Goal: Task Accomplishment & Management: Complete application form

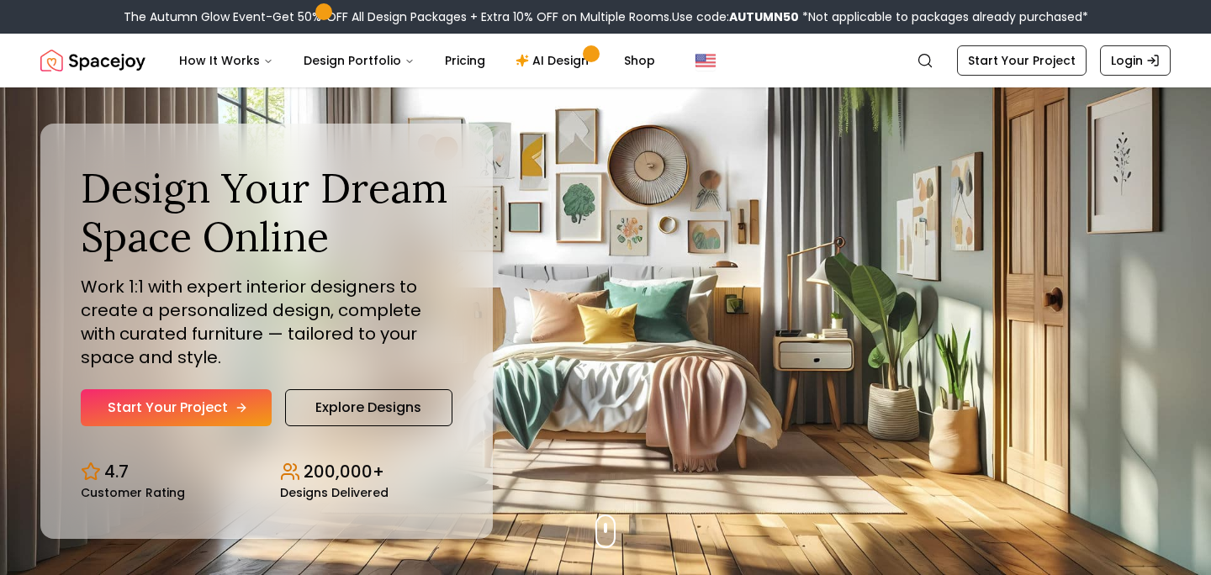
click at [193, 406] on link "Start Your Project" at bounding box center [176, 408] width 191 height 37
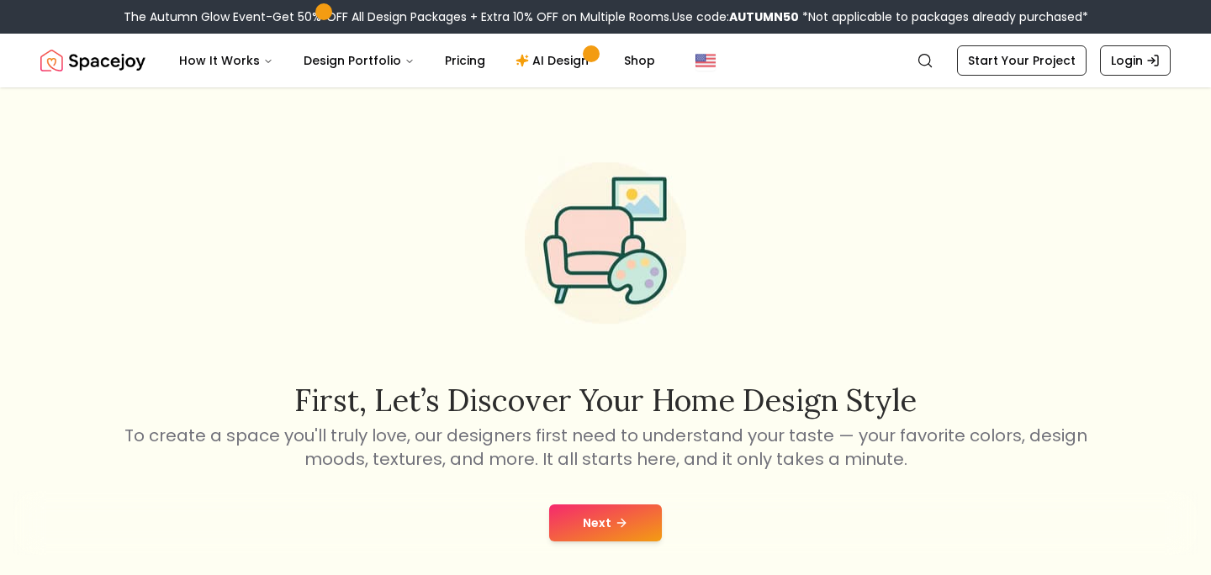
click at [636, 519] on button "Next" at bounding box center [605, 523] width 113 height 37
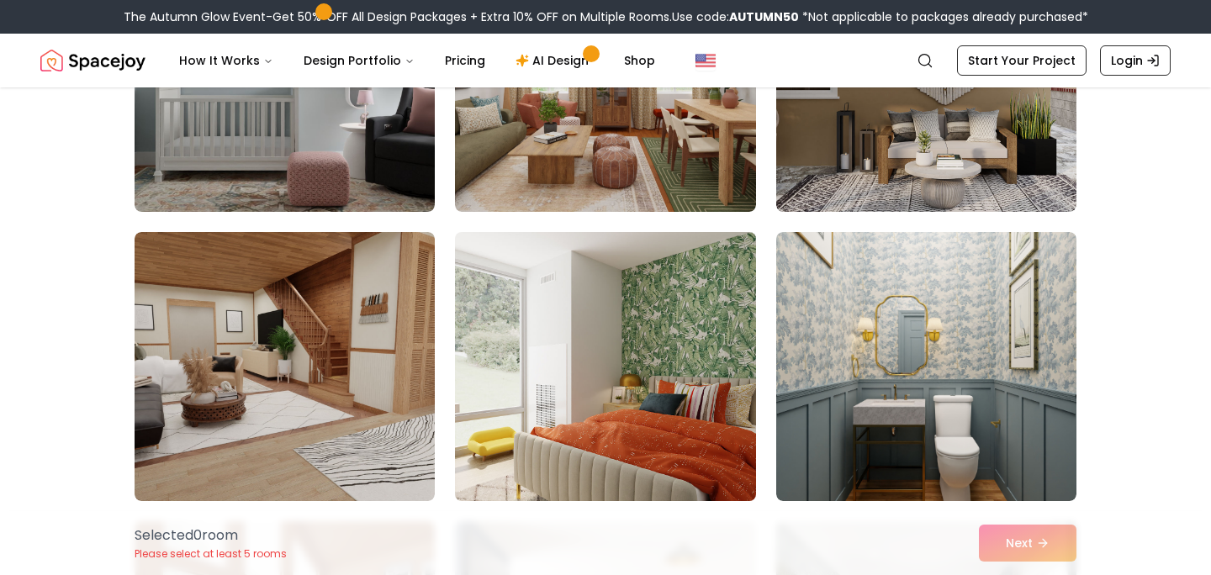
scroll to position [289, 0]
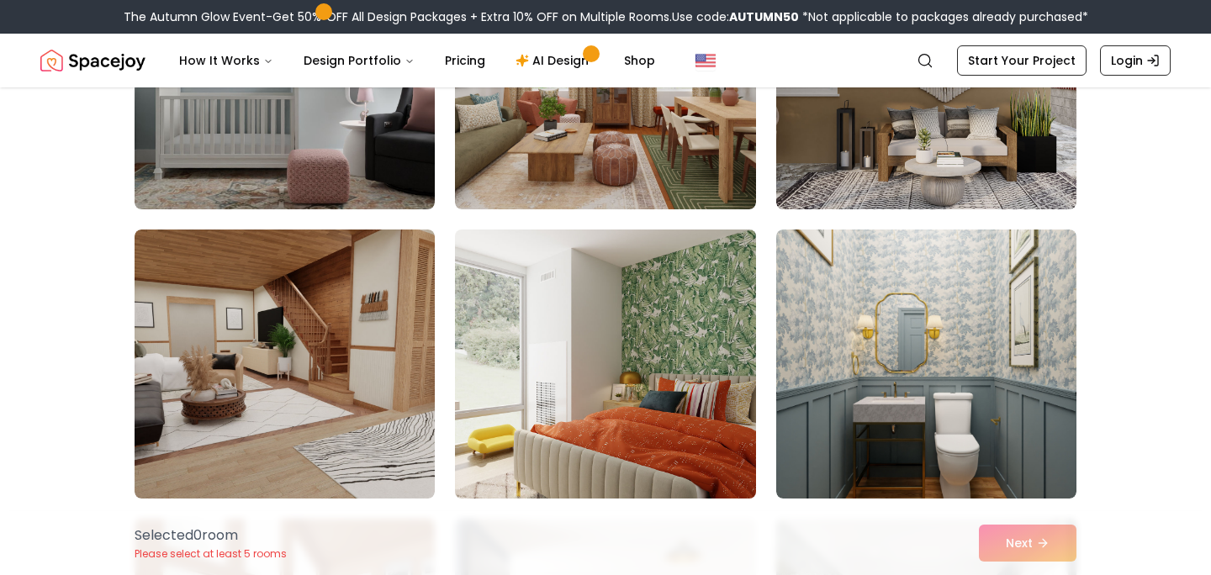
click at [624, 444] on img at bounding box center [605, 364] width 315 height 283
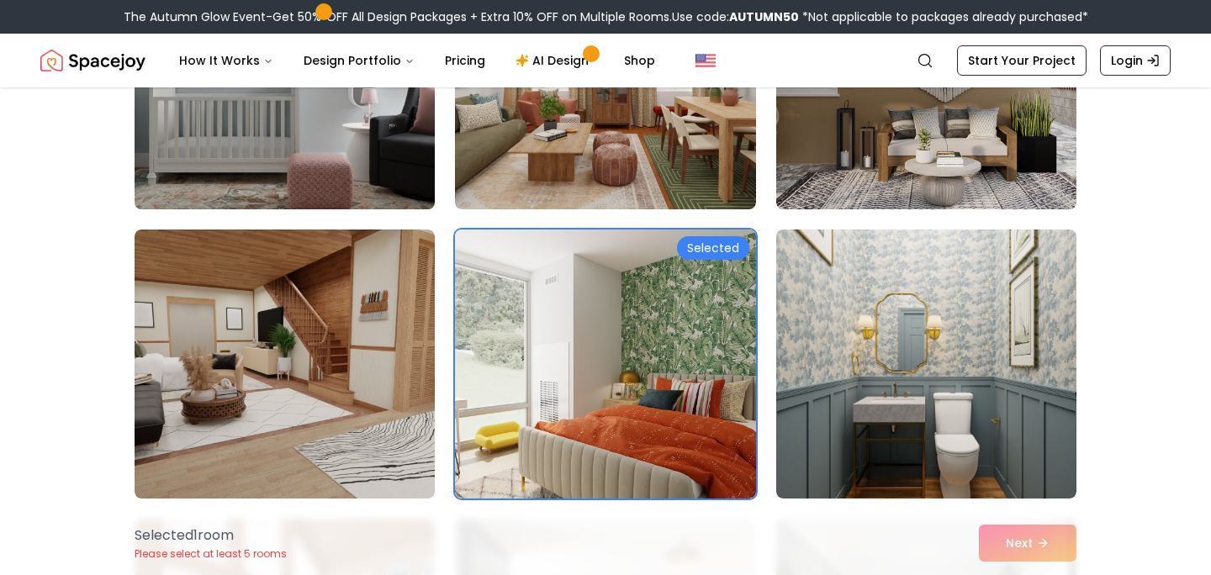
click at [284, 182] on img at bounding box center [284, 75] width 315 height 283
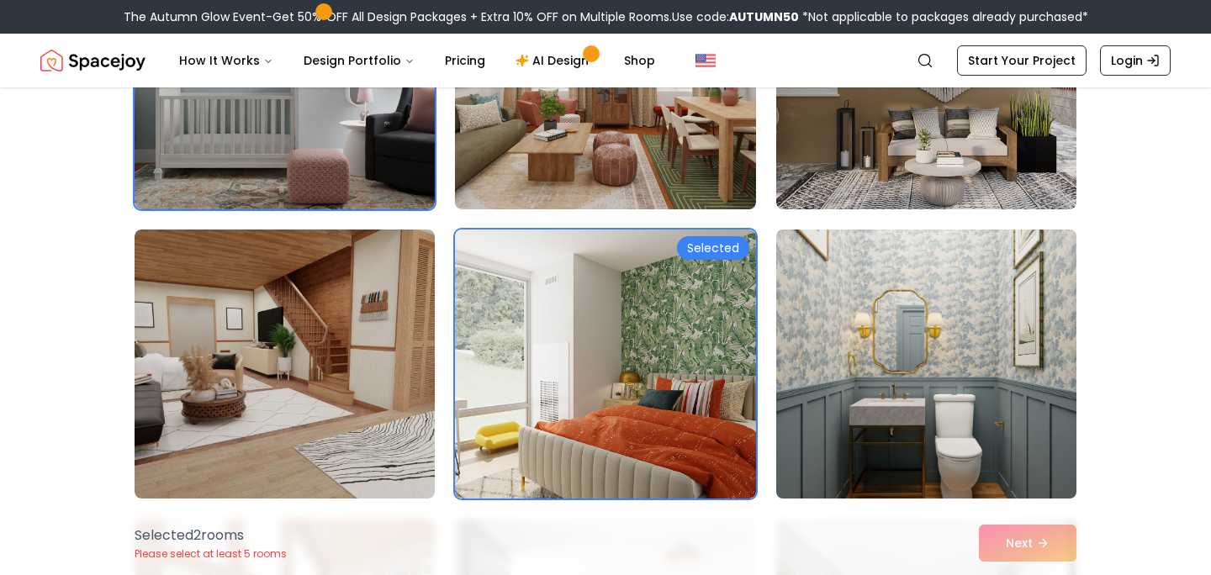
click at [845, 337] on img at bounding box center [926, 364] width 315 height 283
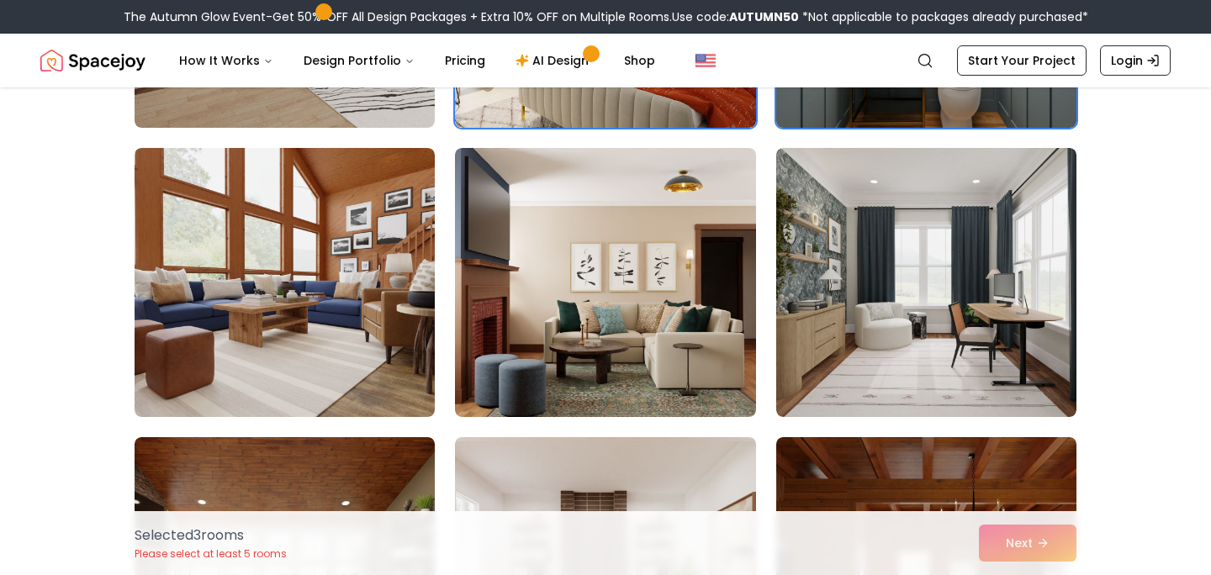
scroll to position [663, 0]
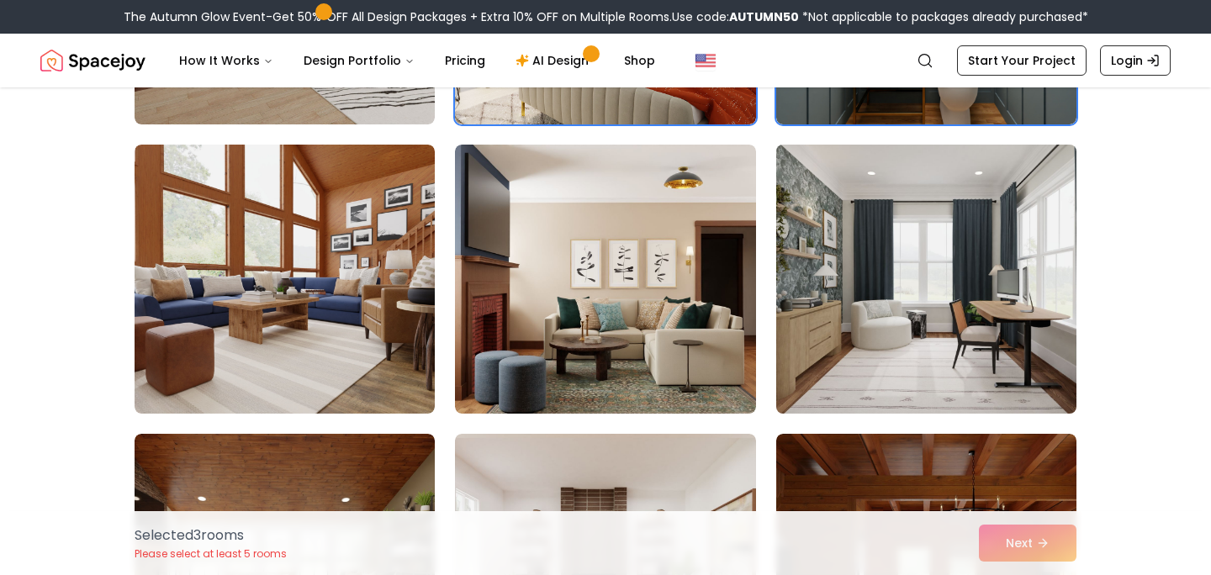
click at [930, 316] on img at bounding box center [926, 279] width 315 height 283
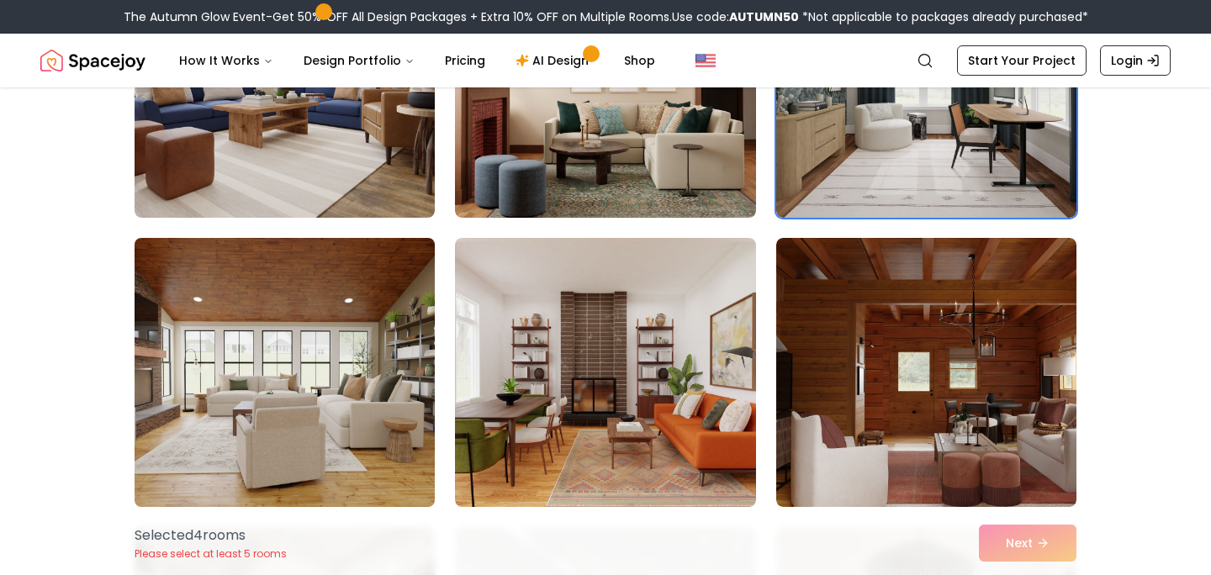
scroll to position [755, 0]
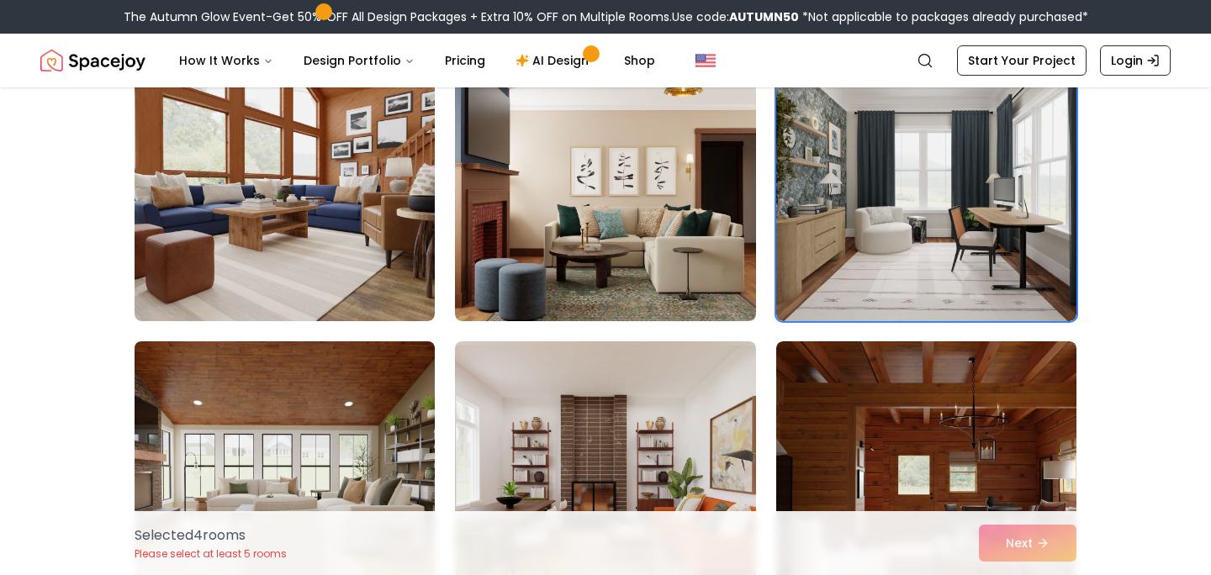
click at [288, 257] on img at bounding box center [285, 186] width 300 height 269
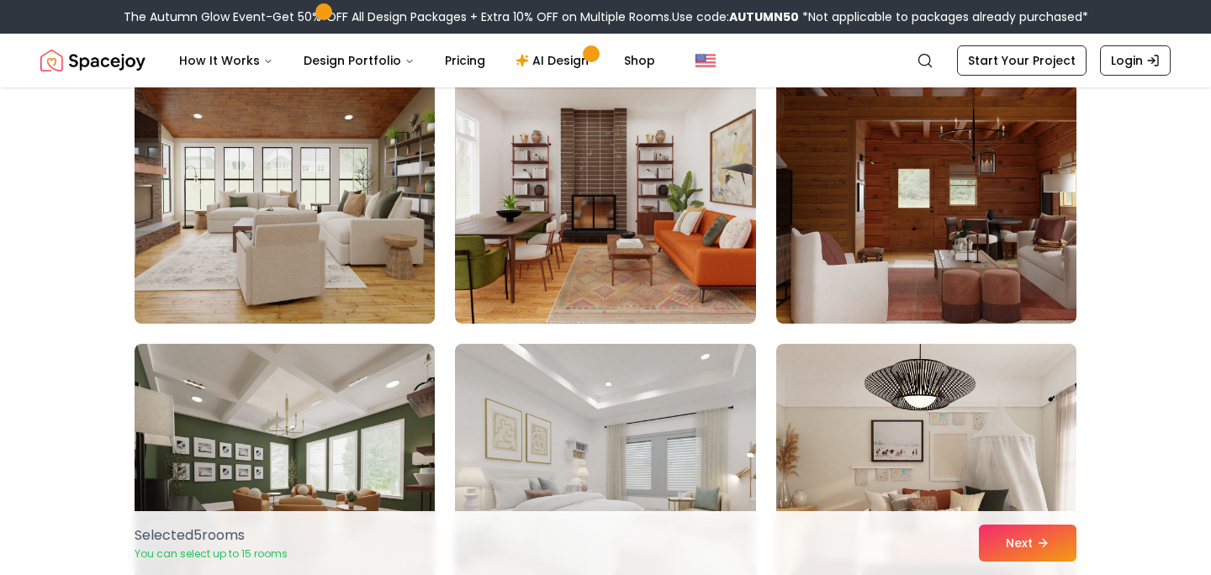
scroll to position [1214, 0]
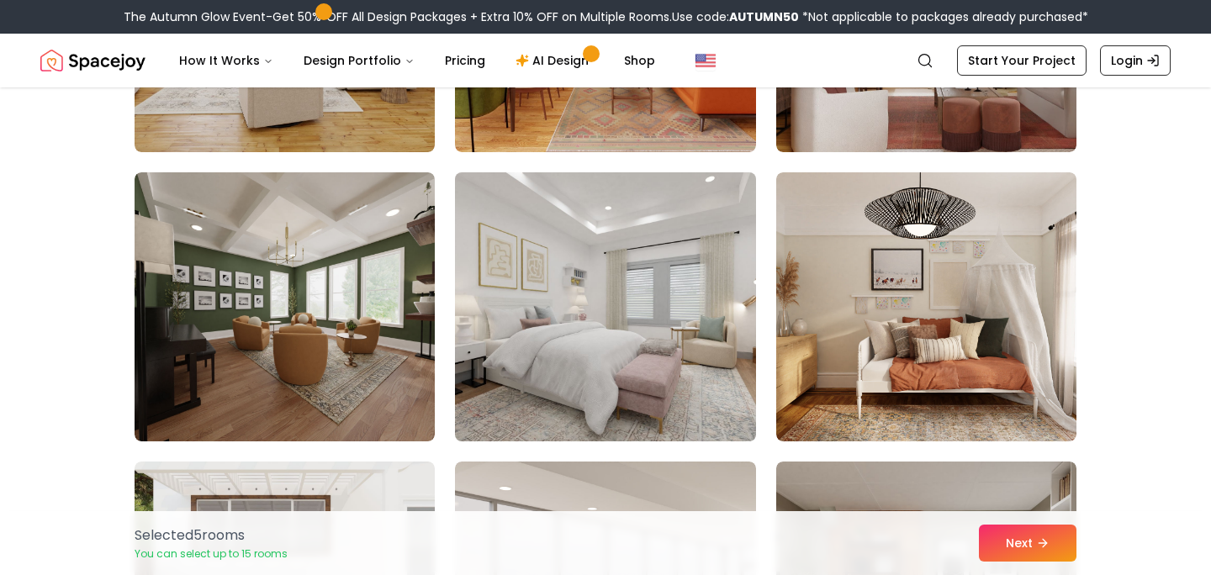
click at [587, 387] on img at bounding box center [605, 307] width 315 height 283
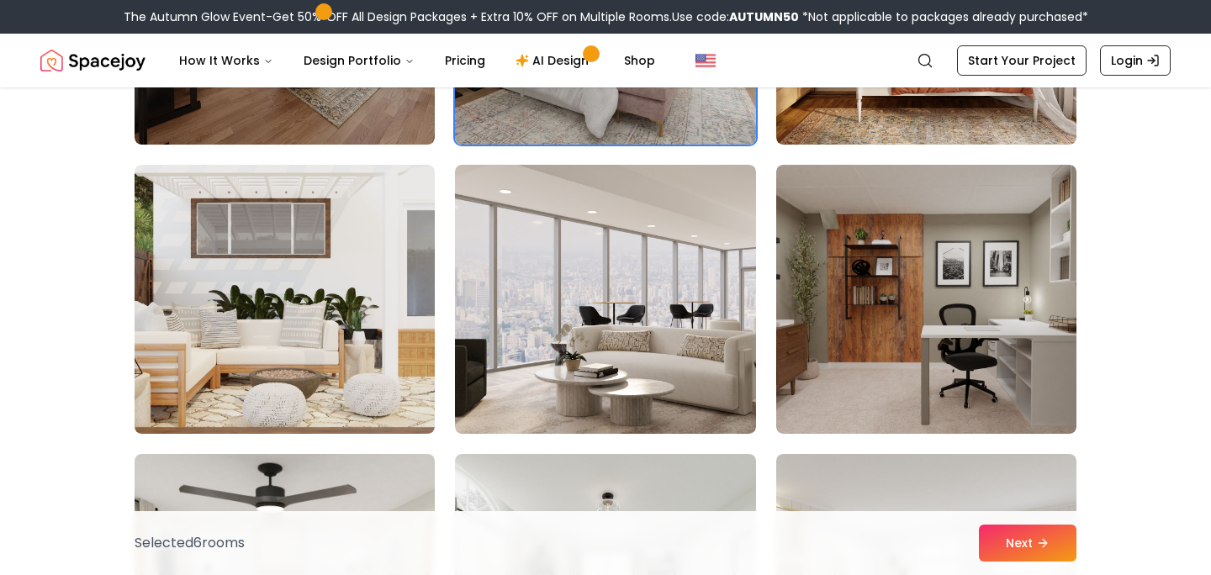
scroll to position [1510, 0]
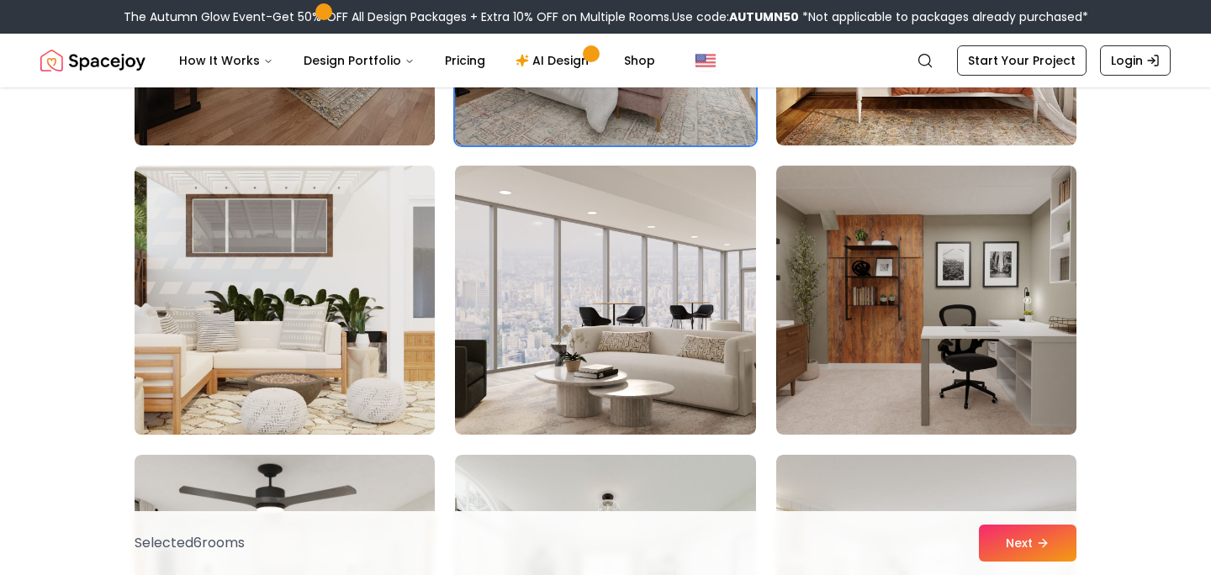
click at [244, 331] on img at bounding box center [284, 300] width 315 height 283
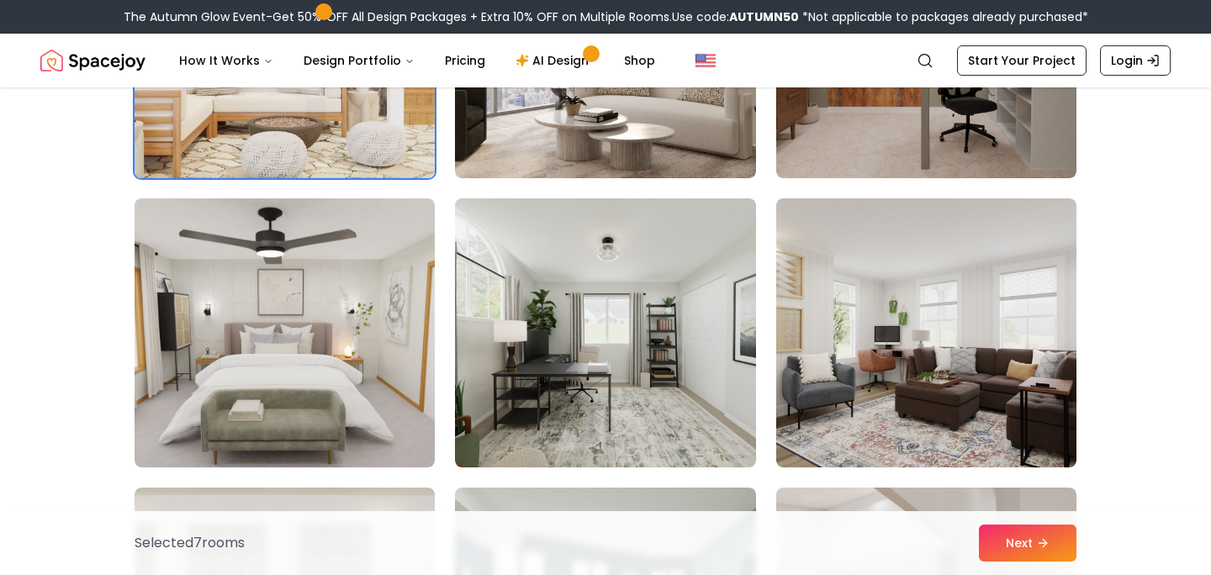
scroll to position [1774, 0]
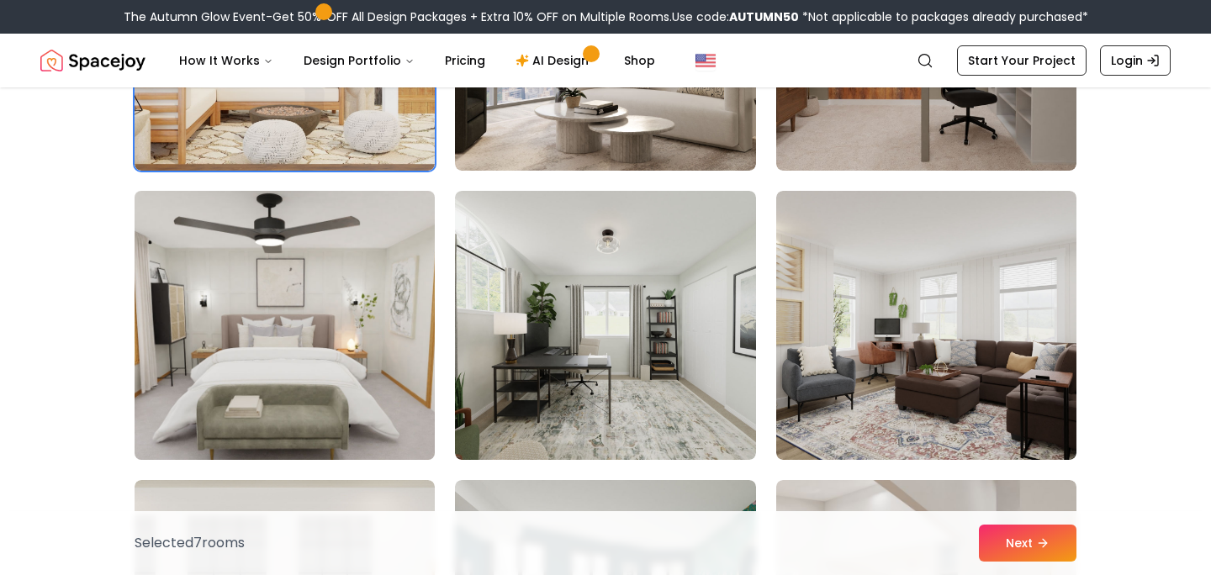
click at [247, 334] on img at bounding box center [284, 325] width 315 height 283
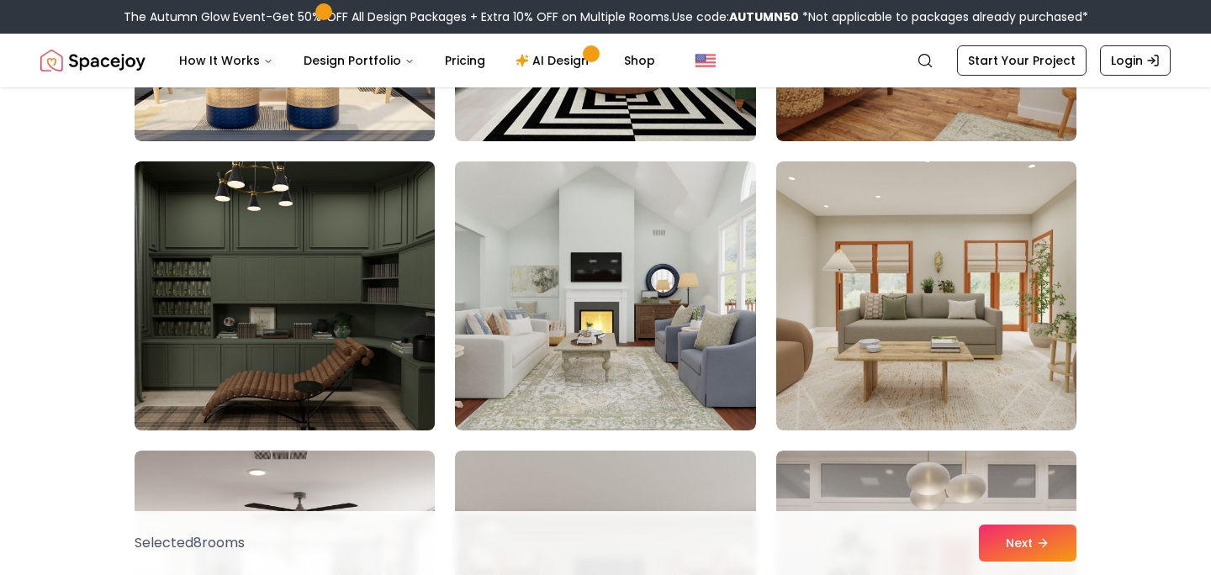
scroll to position [2383, 0]
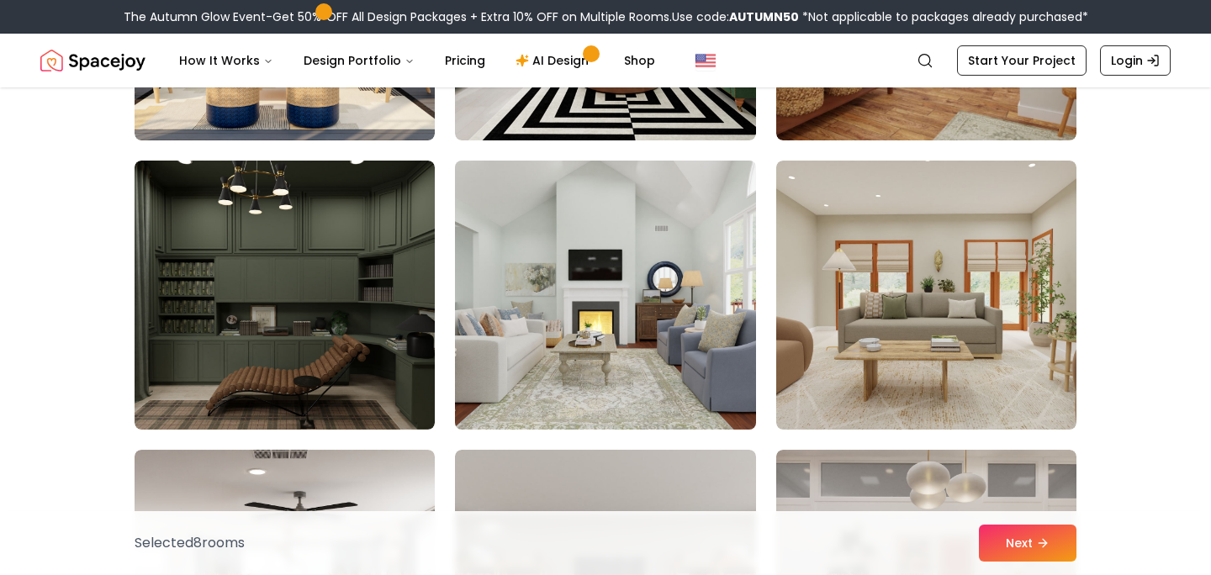
click at [585, 346] on img at bounding box center [605, 295] width 315 height 283
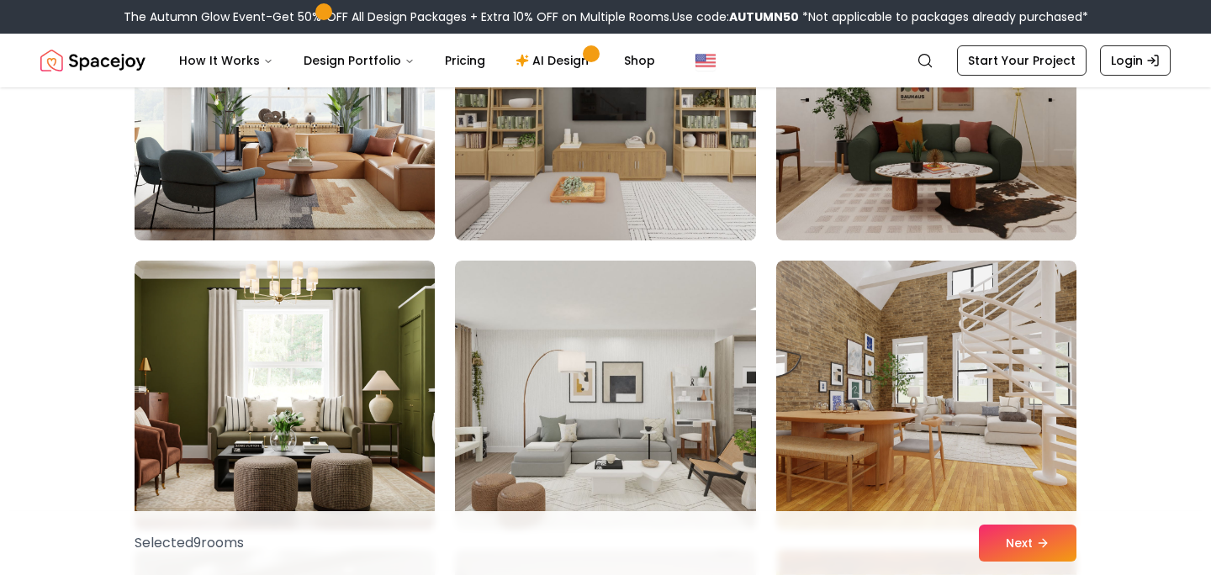
scroll to position [2866, 0]
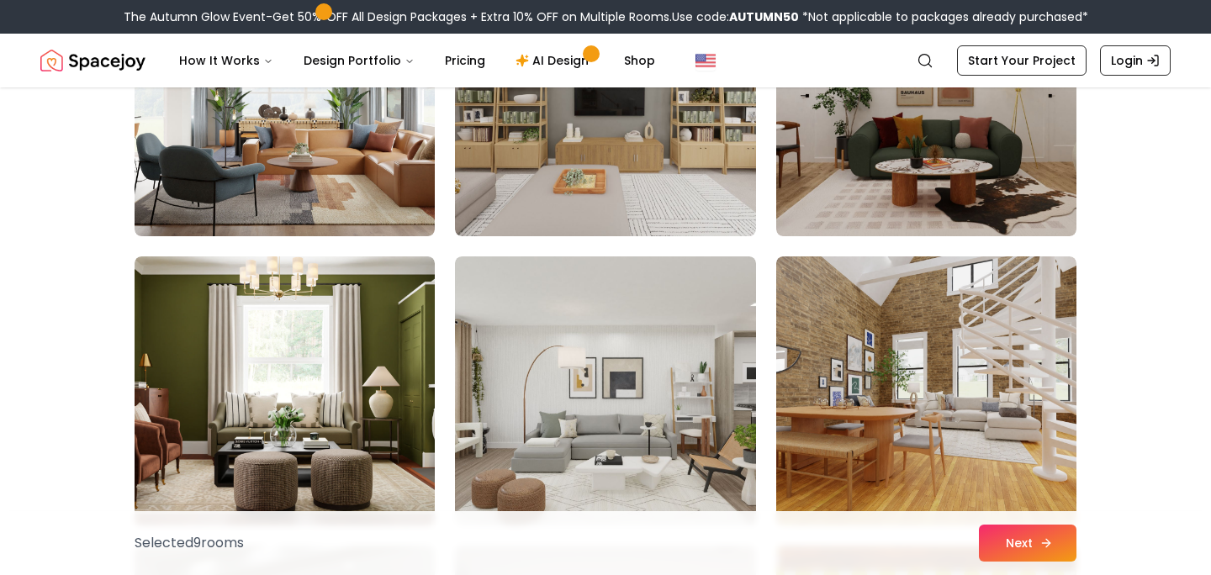
click at [1022, 538] on button "Next" at bounding box center [1028, 543] width 98 height 37
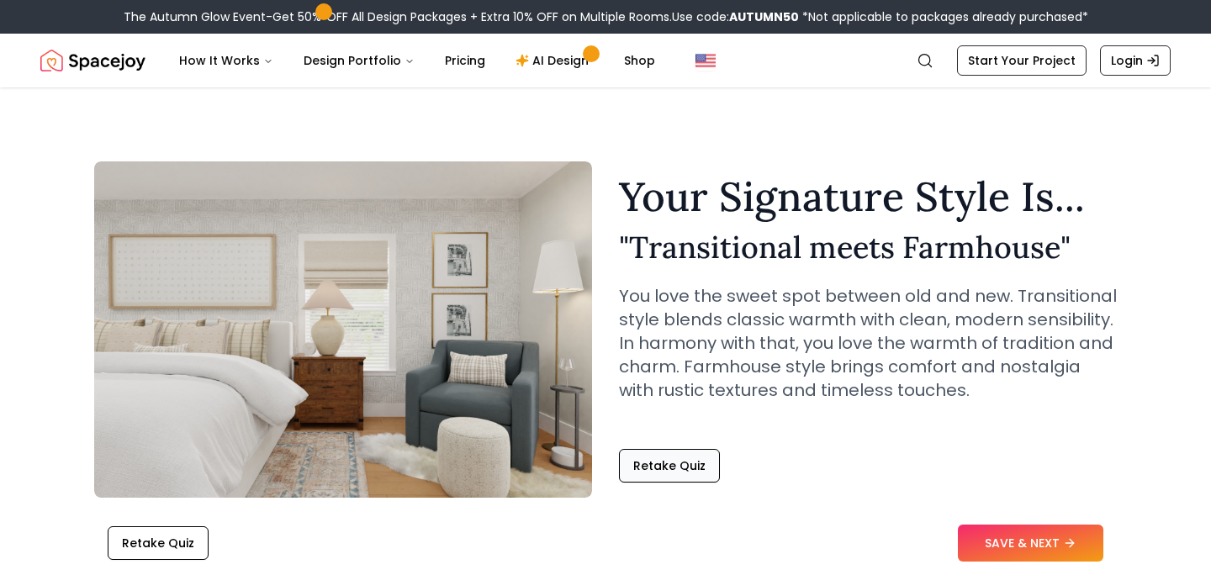
click at [683, 468] on button "Retake Quiz" at bounding box center [669, 466] width 101 height 34
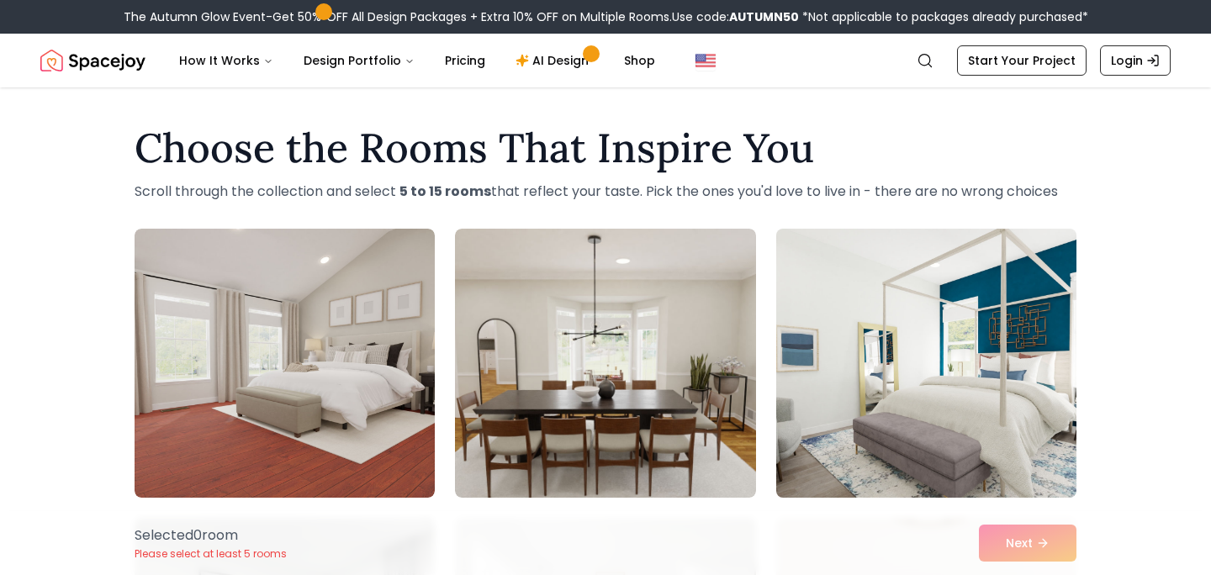
click at [962, 330] on img at bounding box center [926, 363] width 315 height 283
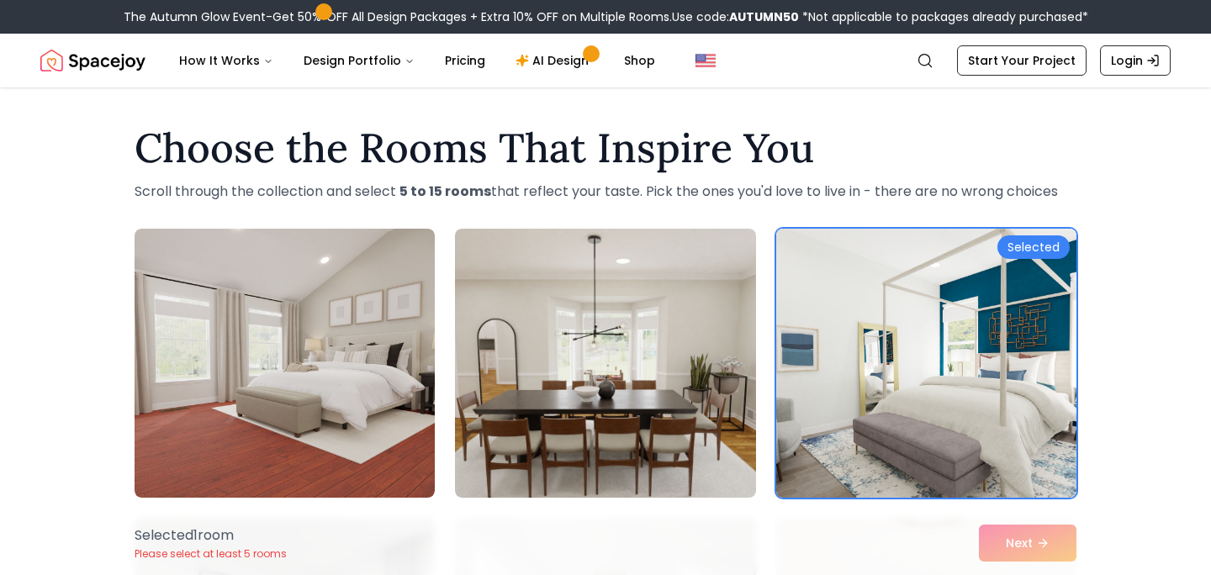
click at [962, 330] on img at bounding box center [926, 363] width 315 height 283
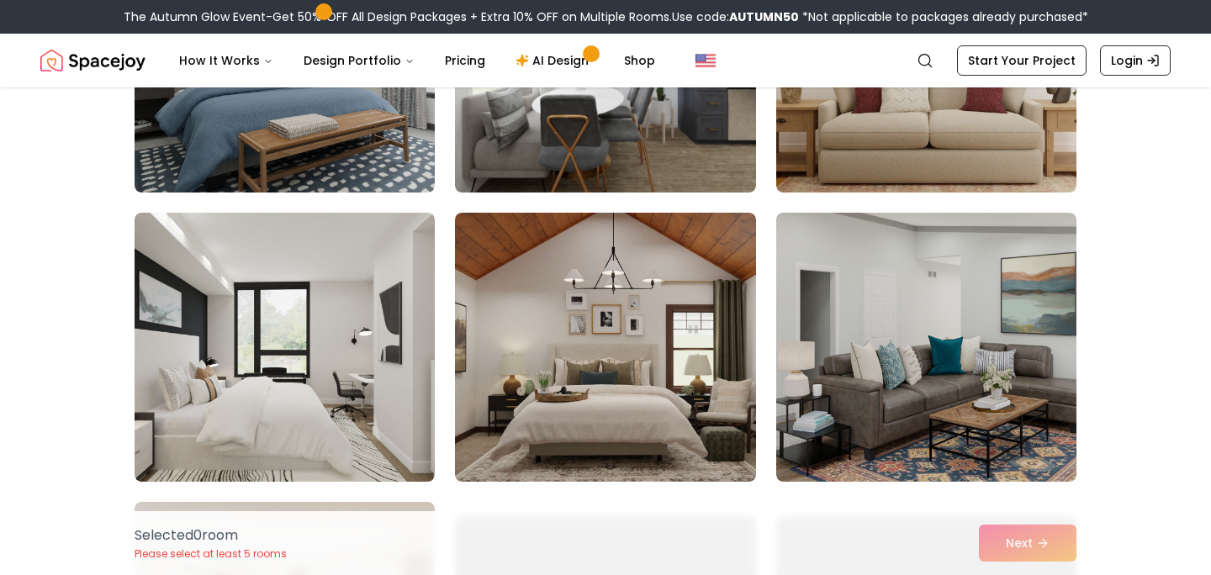
scroll to position [648, 0]
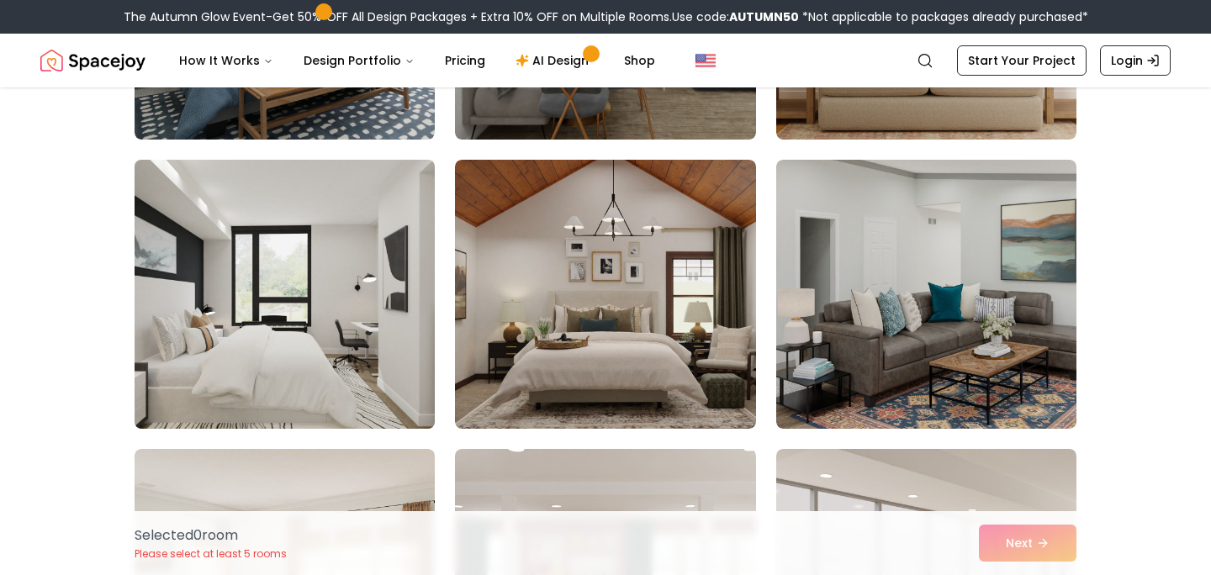
click at [321, 299] on img at bounding box center [284, 294] width 315 height 283
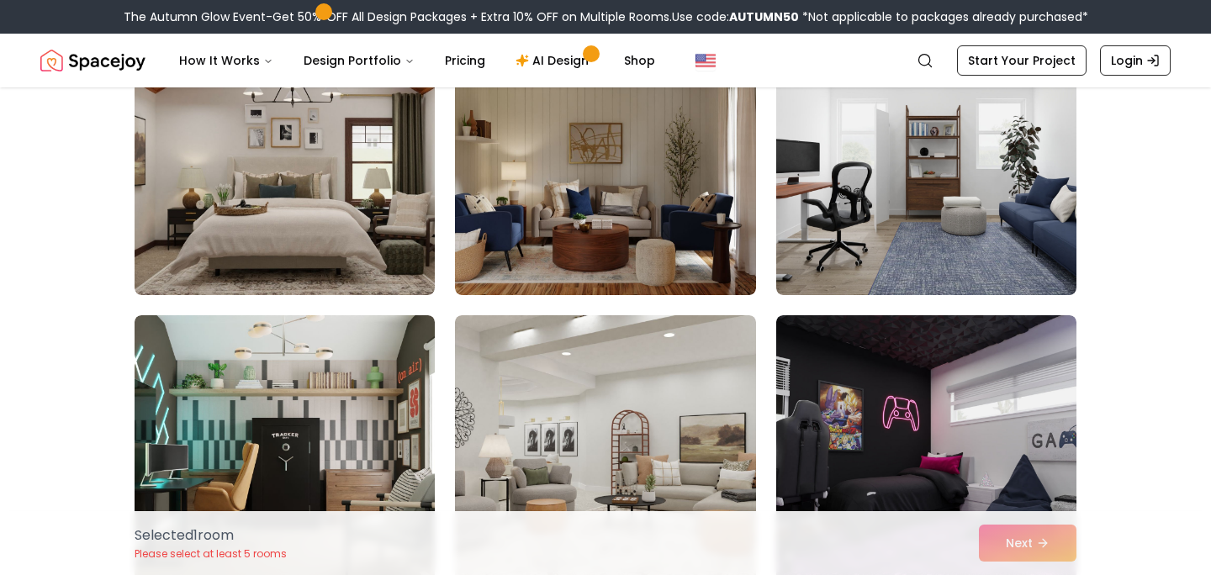
scroll to position [2229, 0]
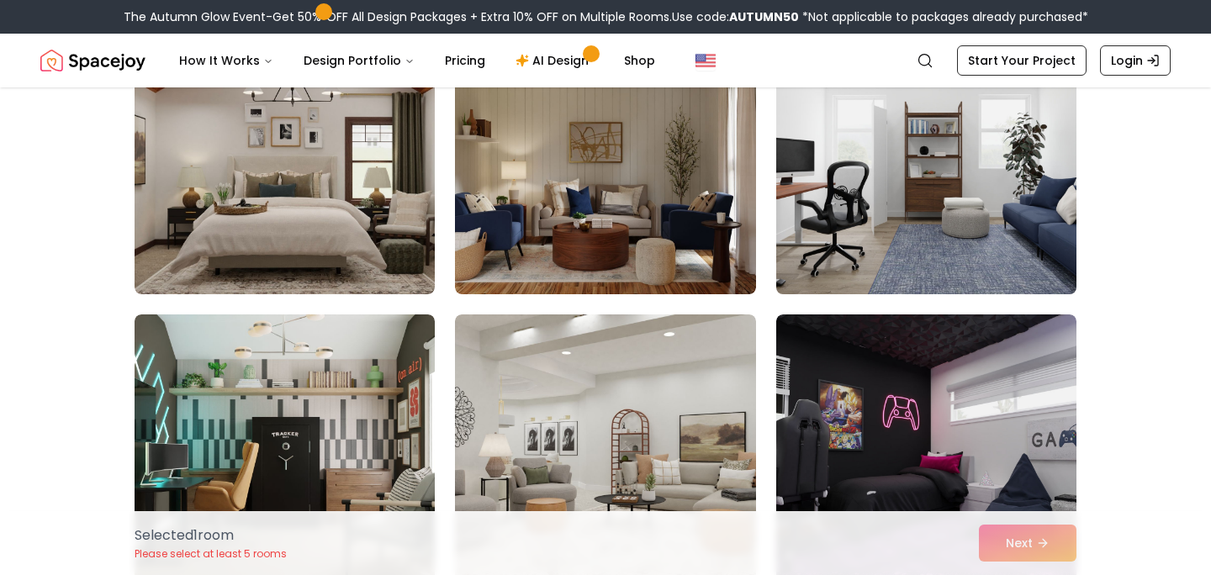
click at [901, 93] on img at bounding box center [926, 160] width 315 height 283
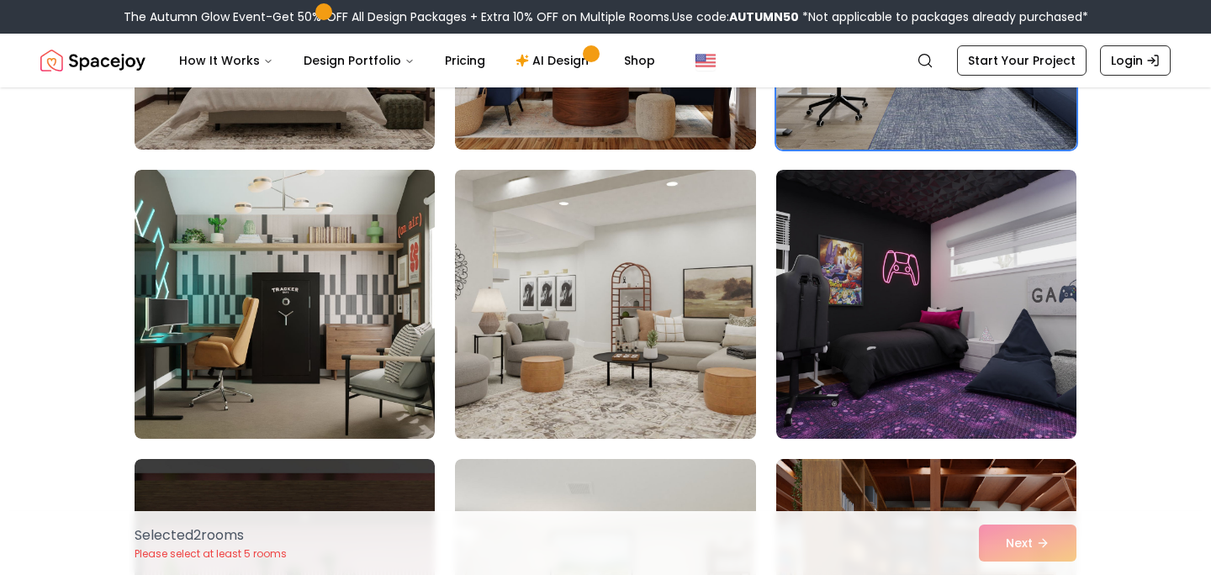
scroll to position [2376, 0]
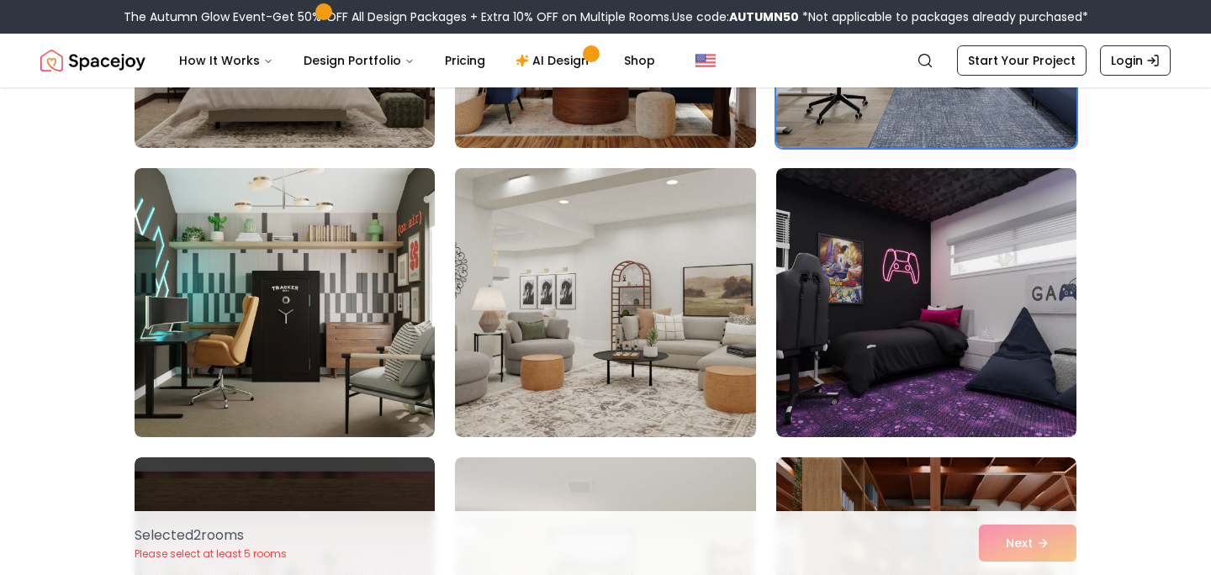
click at [643, 368] on img at bounding box center [605, 303] width 315 height 283
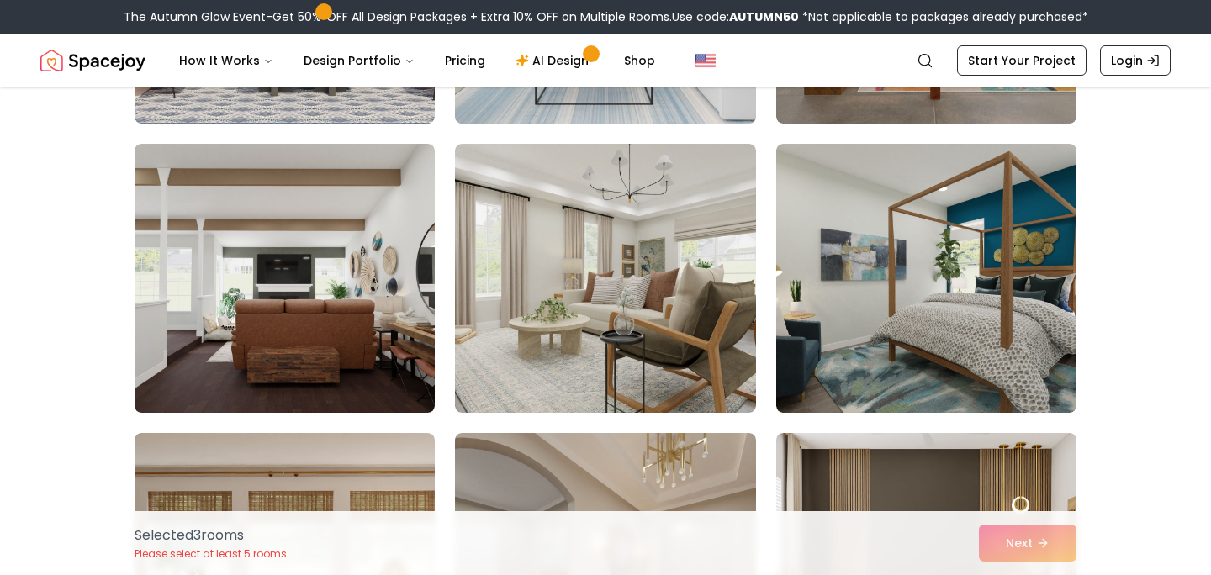
scroll to position [2992, 0]
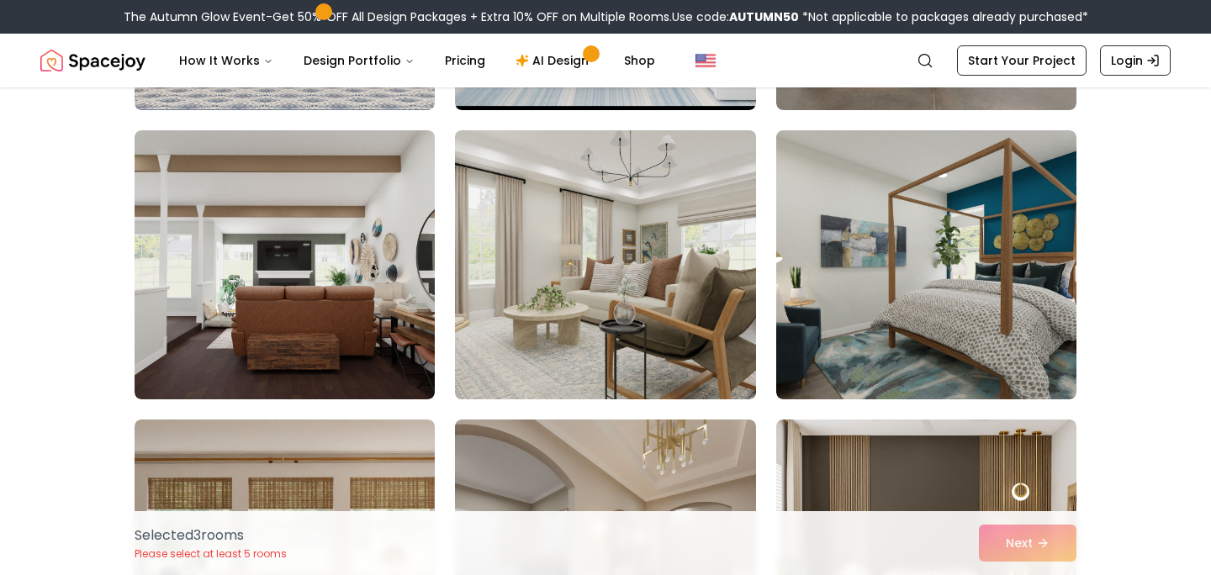
click at [692, 326] on img at bounding box center [605, 265] width 315 height 283
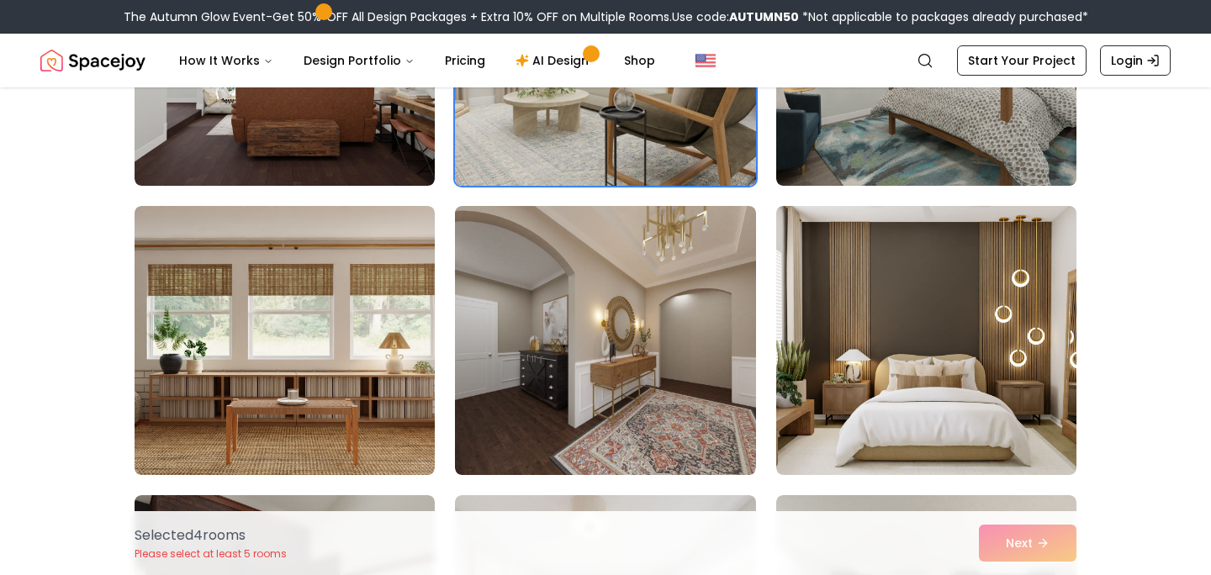
scroll to position [3224, 0]
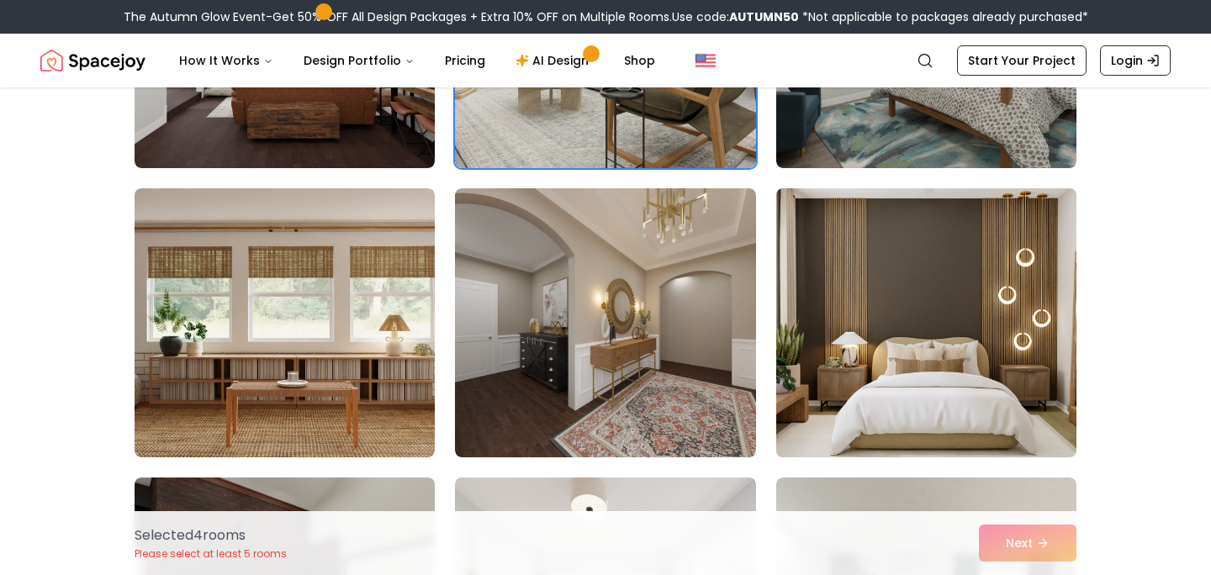
click at [967, 236] on img at bounding box center [926, 323] width 315 height 283
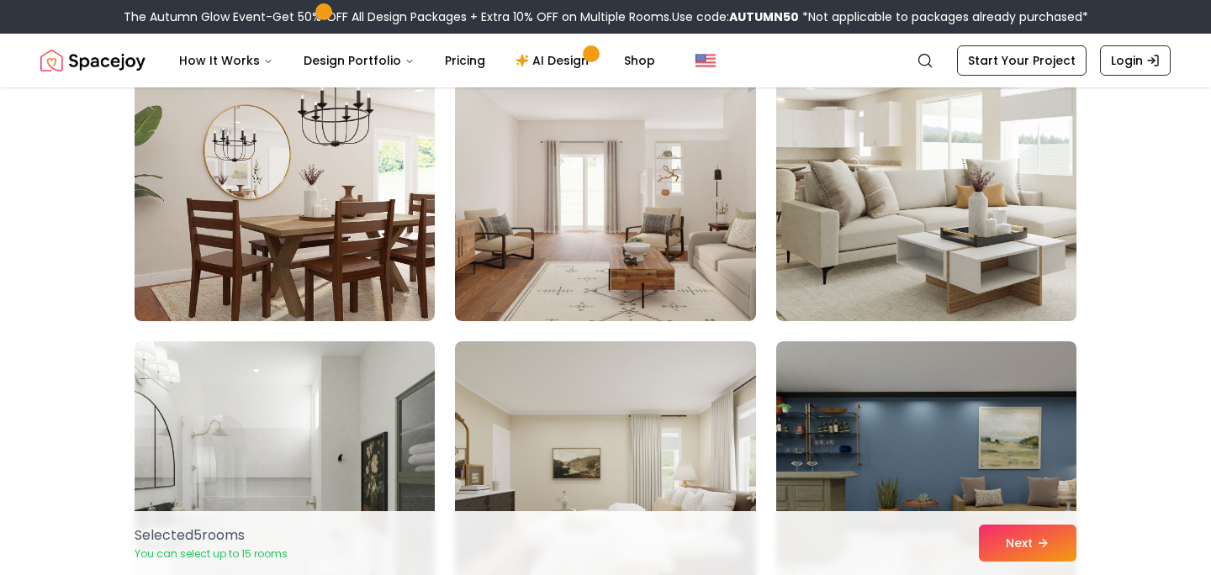
scroll to position [5387, 0]
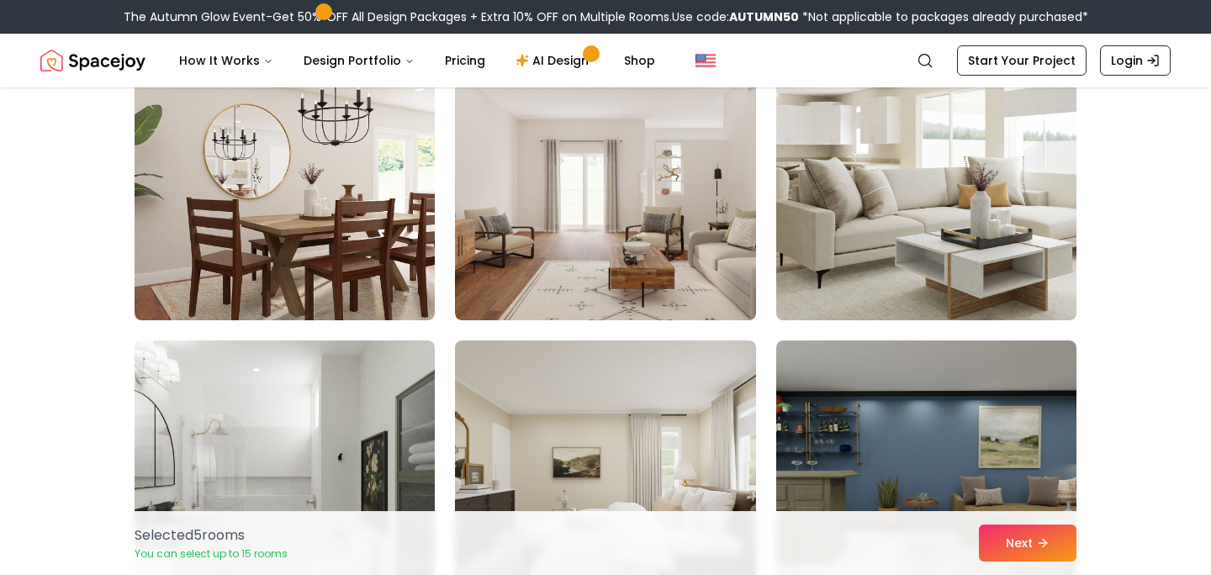
click at [924, 247] on img at bounding box center [926, 186] width 315 height 283
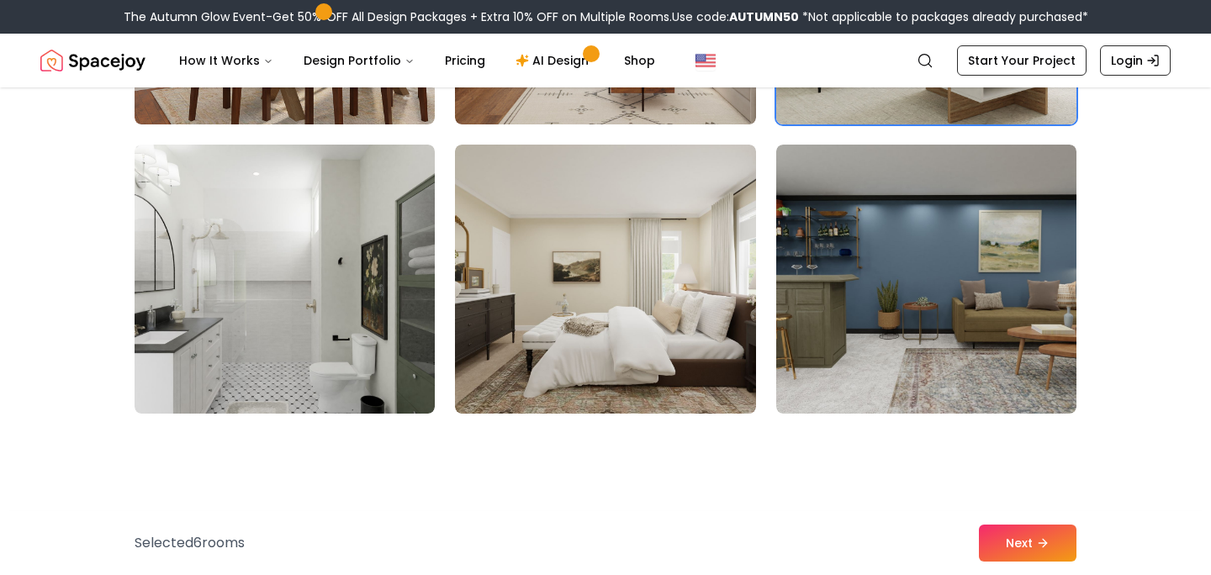
scroll to position [5585, 0]
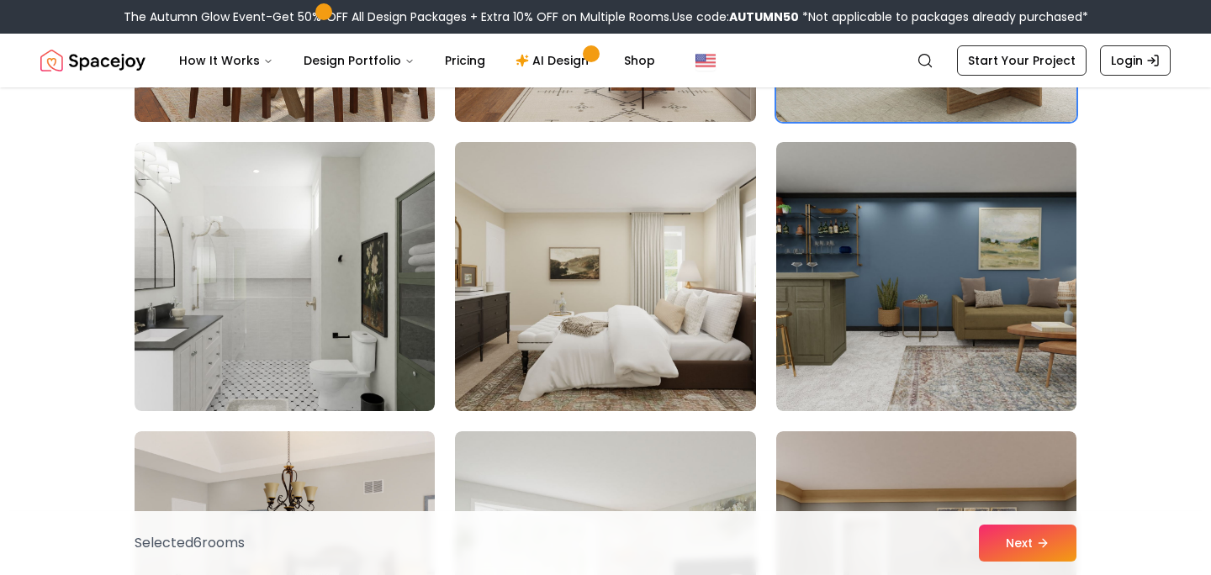
click at [736, 314] on img at bounding box center [605, 276] width 315 height 283
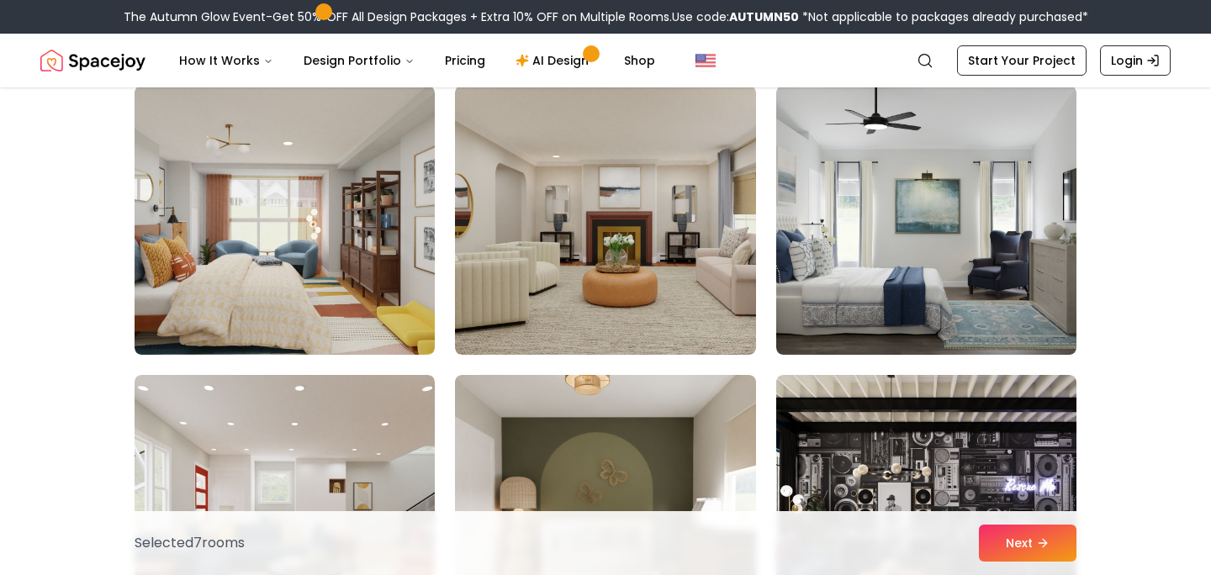
scroll to position [9116, 0]
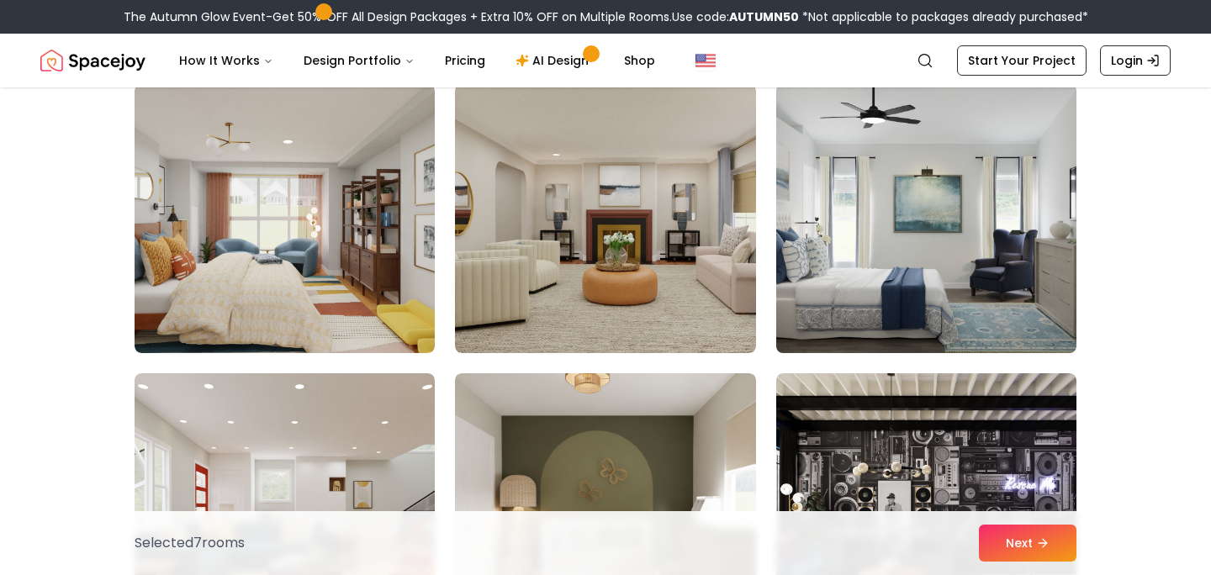
click at [936, 262] on img at bounding box center [926, 218] width 315 height 283
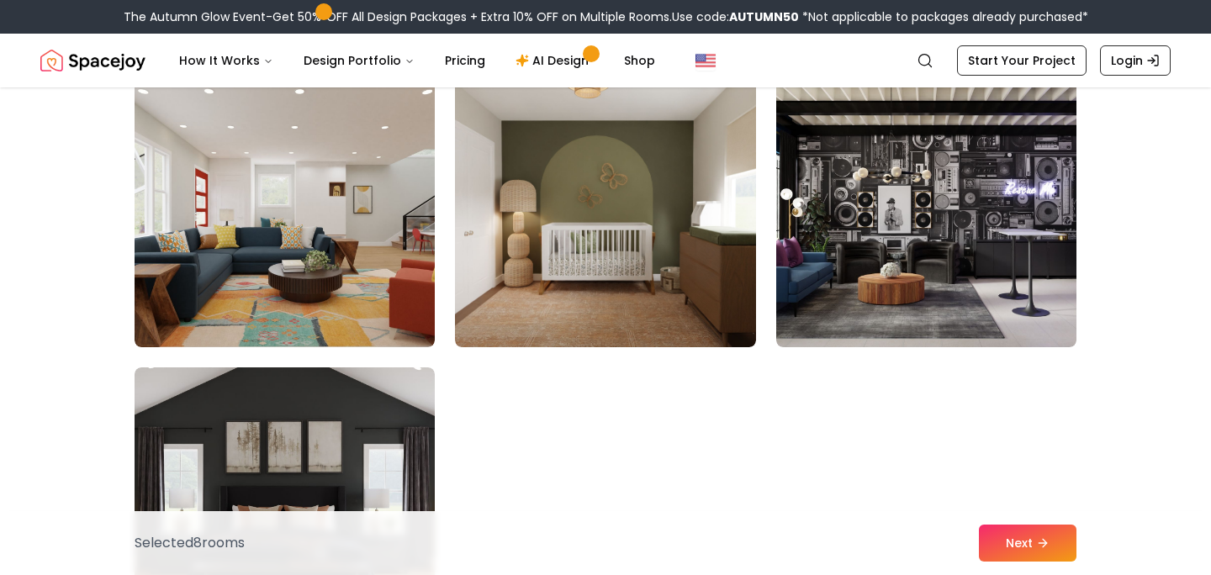
scroll to position [9406, 0]
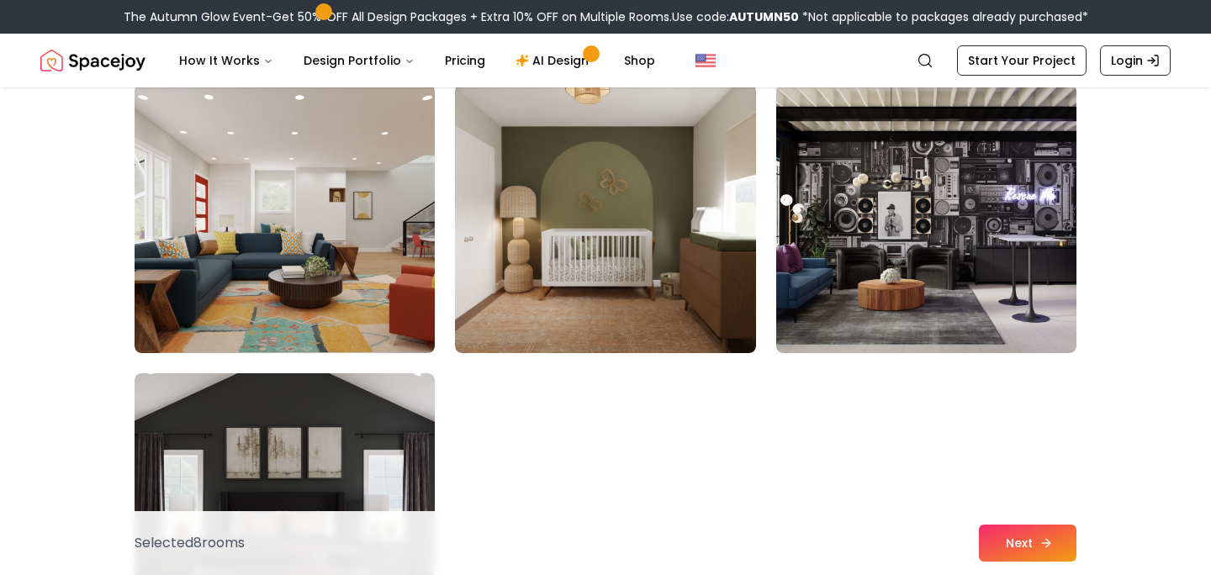
click at [1057, 545] on button "Next" at bounding box center [1028, 543] width 98 height 37
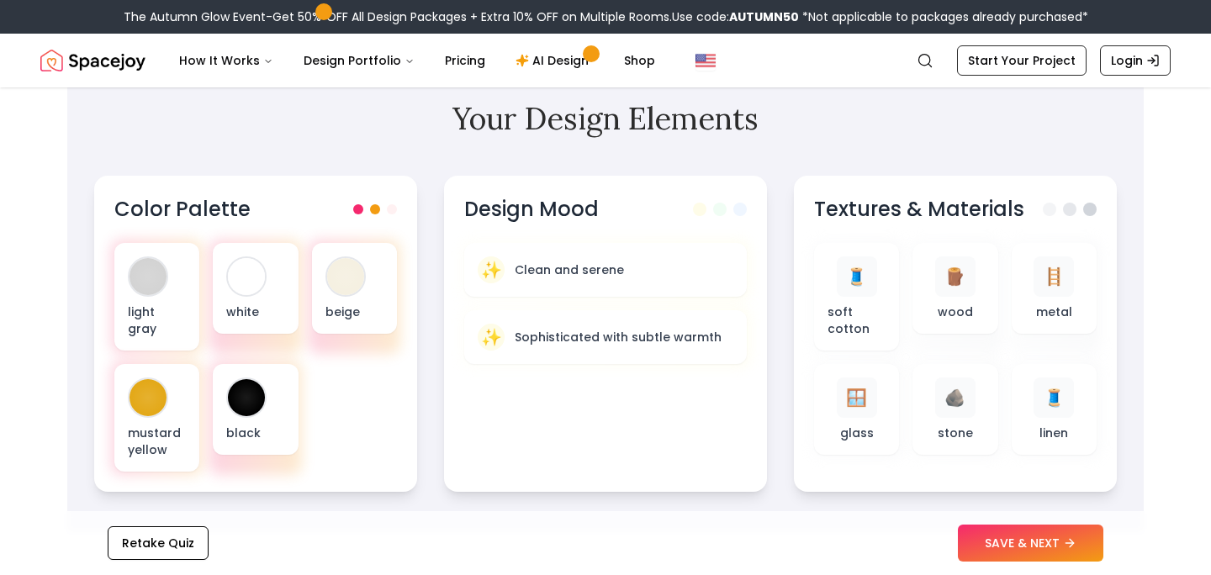
scroll to position [523, 0]
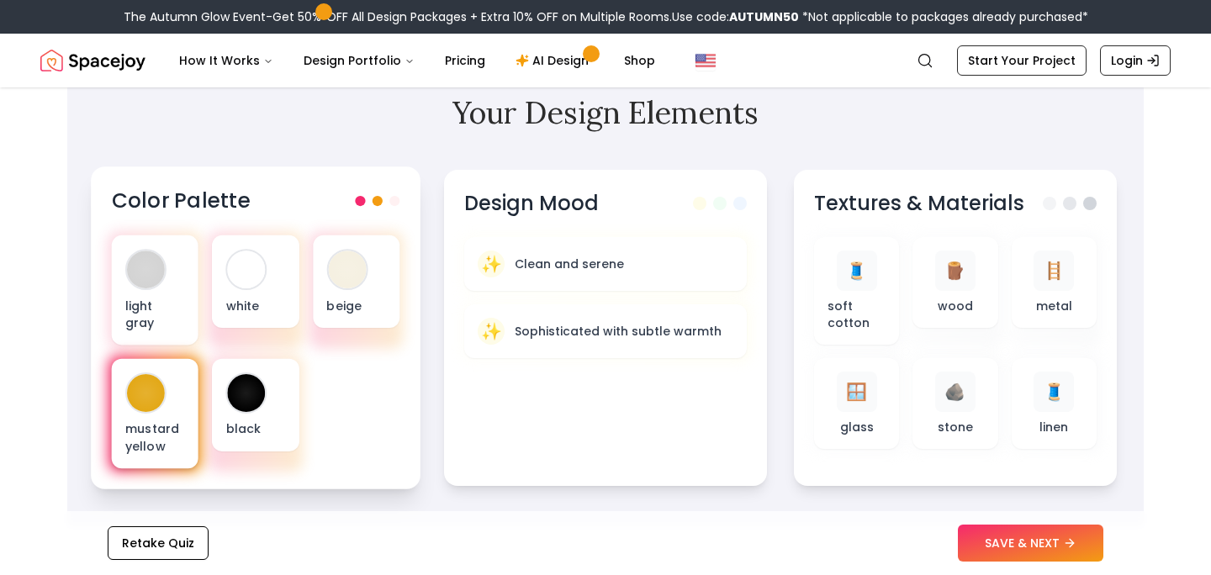
click at [153, 384] on div at bounding box center [146, 393] width 38 height 38
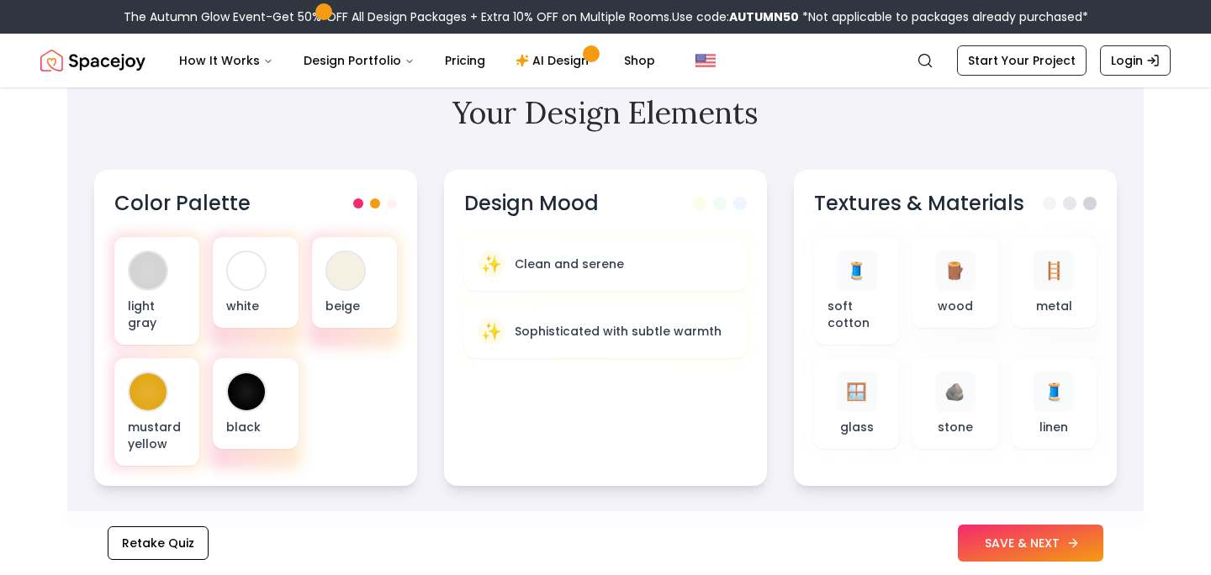
click at [1038, 543] on button "SAVE & NEXT" at bounding box center [1031, 543] width 146 height 37
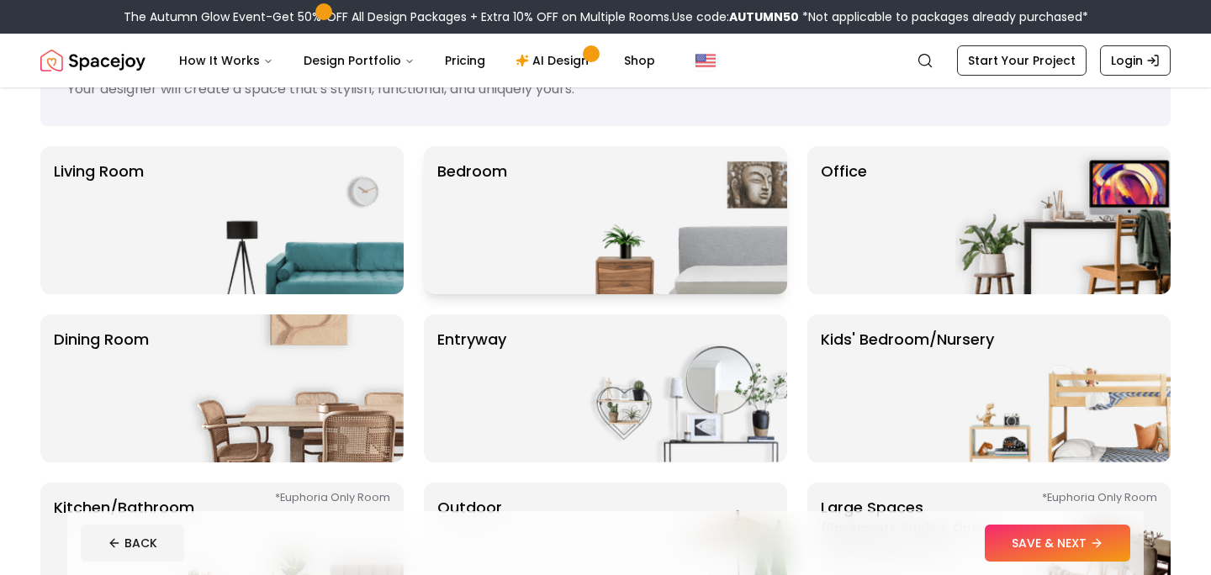
scroll to position [63, 0]
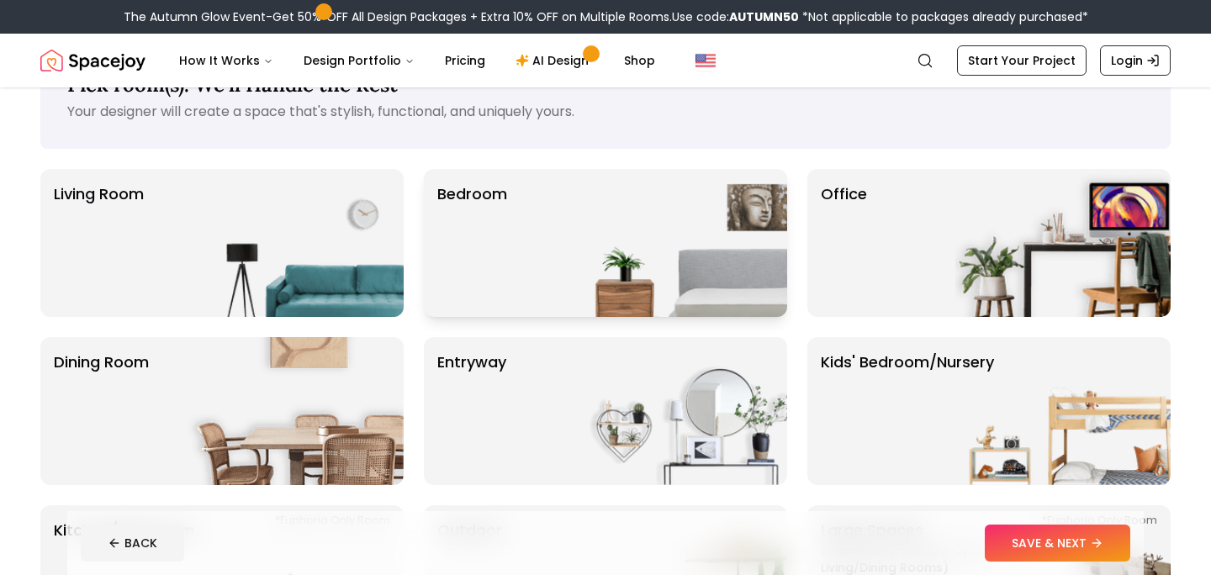
click at [612, 237] on img at bounding box center [679, 243] width 215 height 148
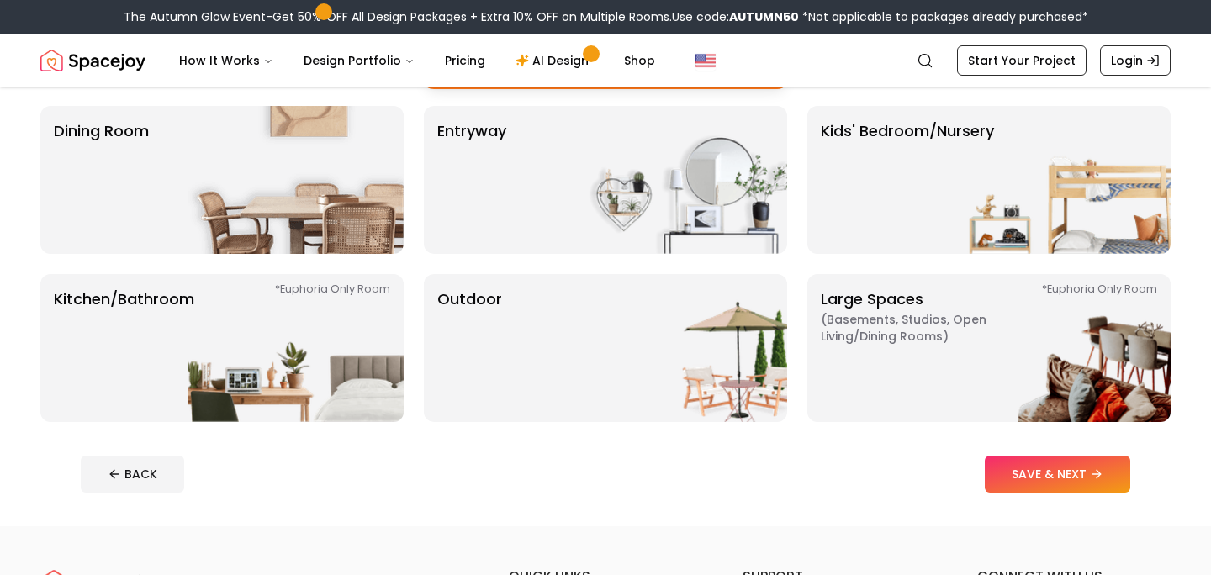
scroll to position [296, 0]
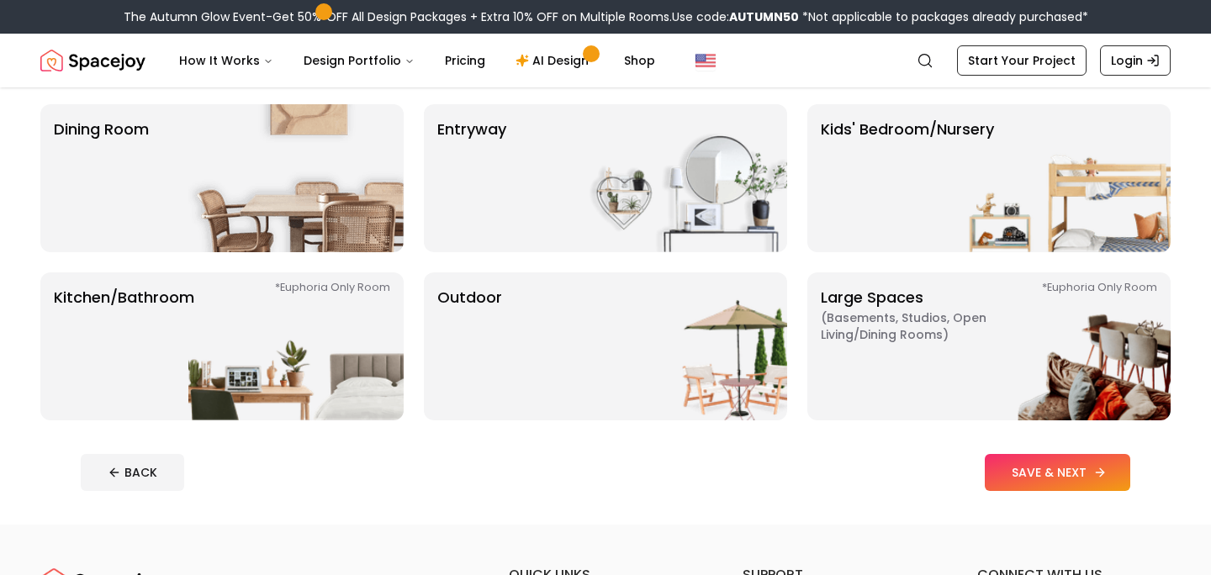
click at [1063, 474] on button "SAVE & NEXT" at bounding box center [1058, 472] width 146 height 37
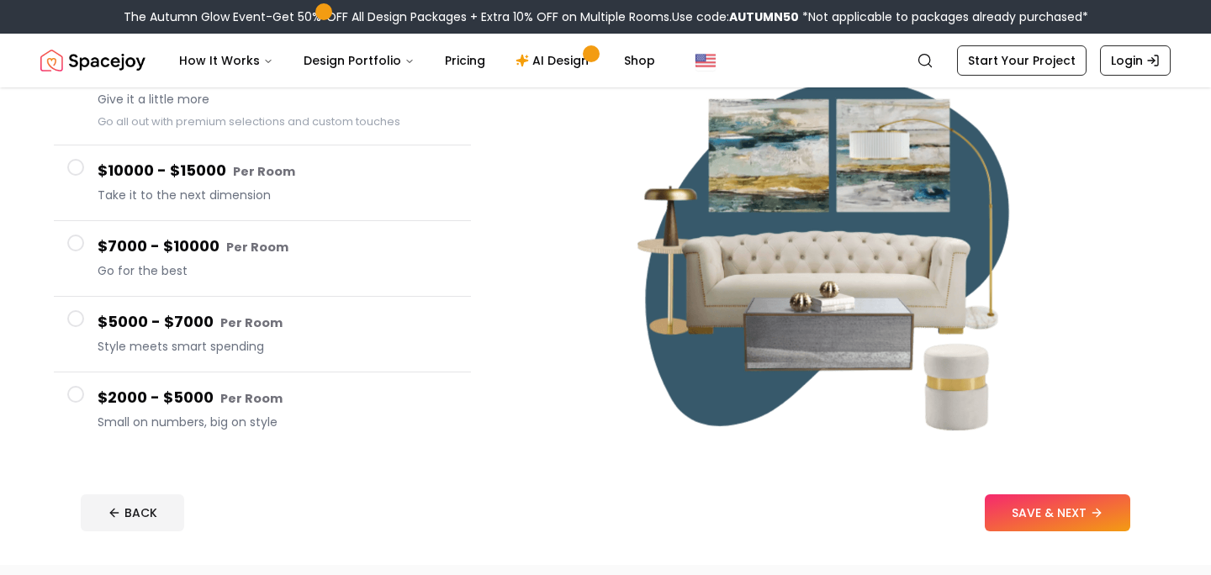
scroll to position [230, 0]
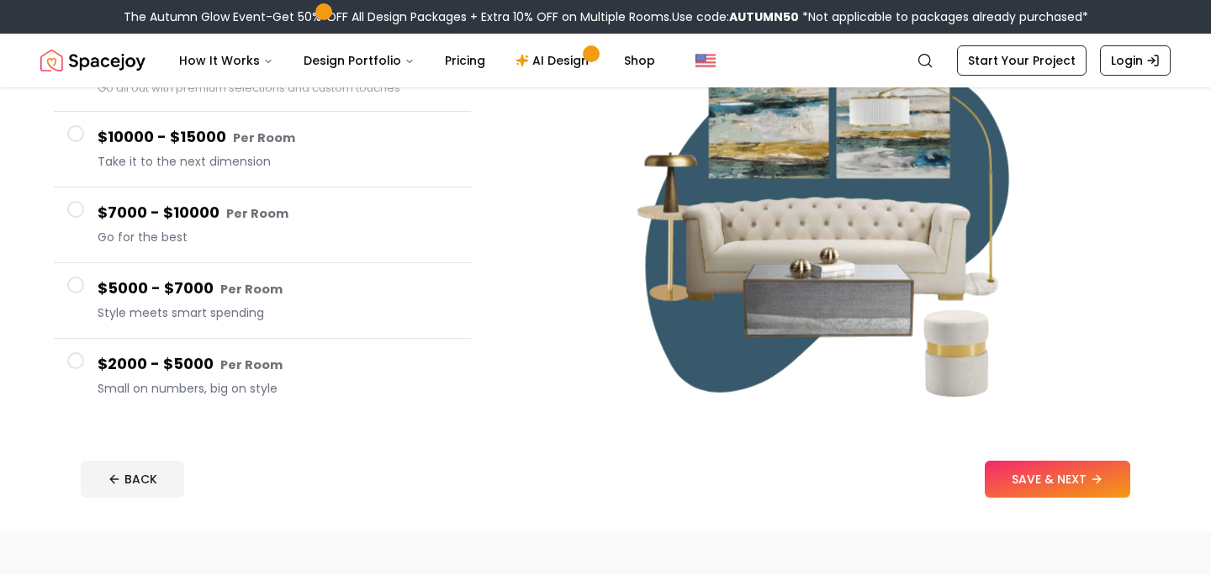
click at [186, 364] on h4 "$2000 - $5000 Per Room" at bounding box center [278, 365] width 360 height 24
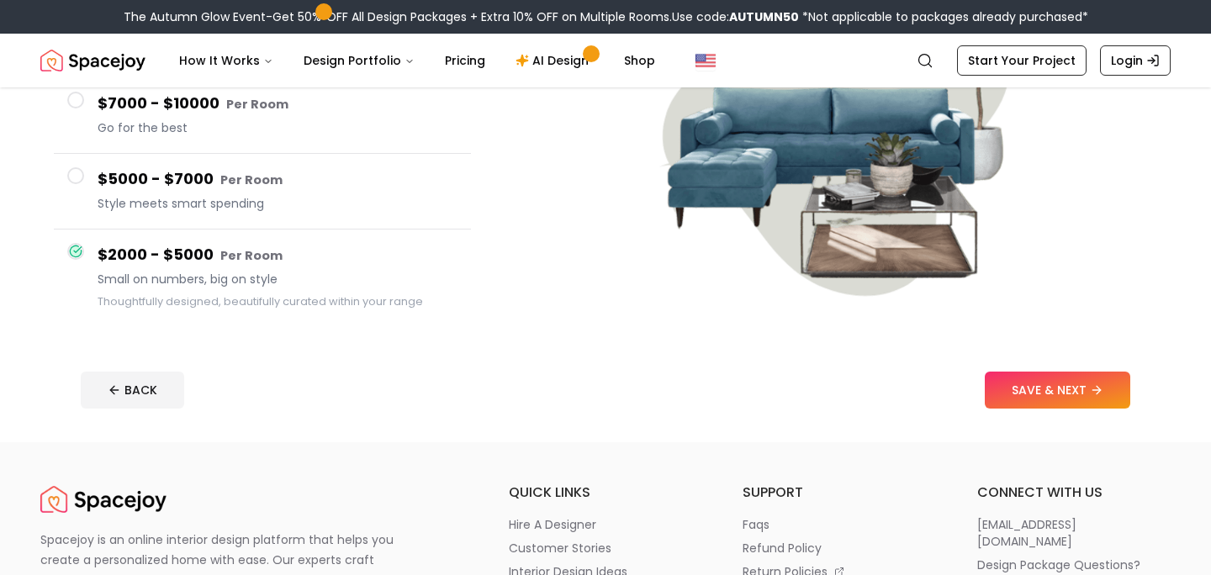
scroll to position [321, 0]
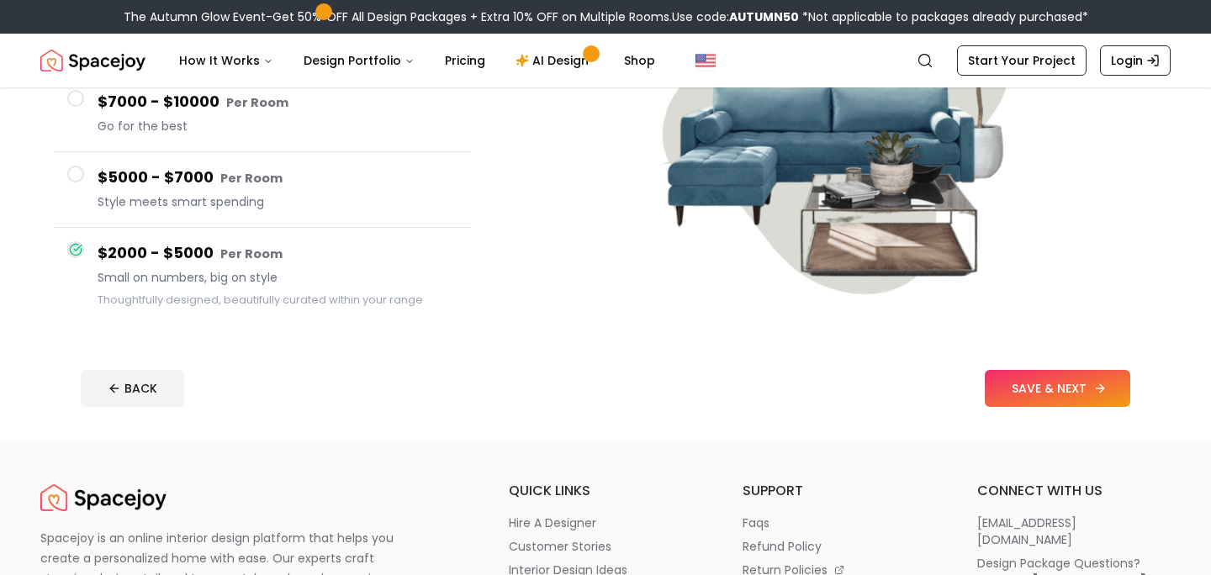
click at [1111, 395] on button "SAVE & NEXT" at bounding box center [1058, 388] width 146 height 37
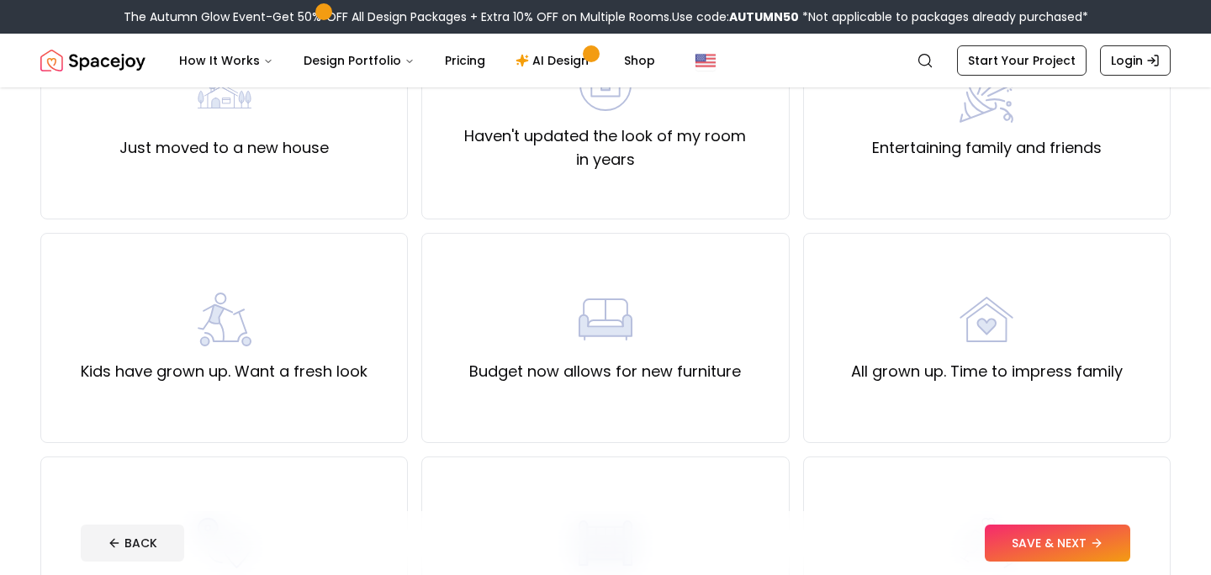
scroll to position [225, 0]
click at [296, 403] on div "Kids have grown up. Want a fresh look" at bounding box center [224, 336] width 368 height 210
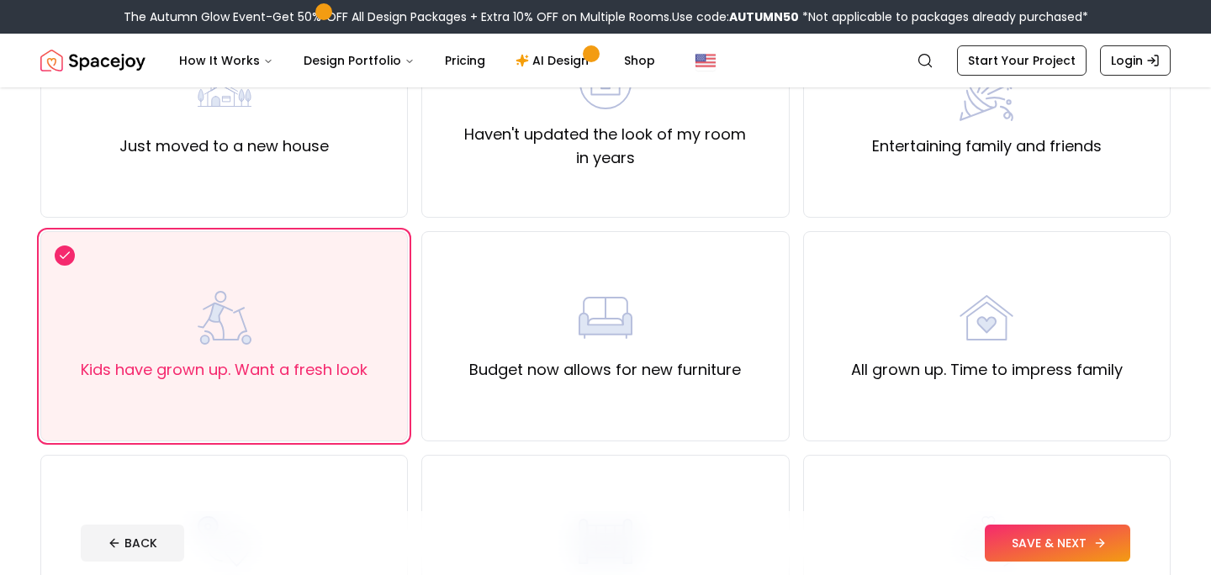
click at [1108, 539] on button "SAVE & NEXT" at bounding box center [1058, 543] width 146 height 37
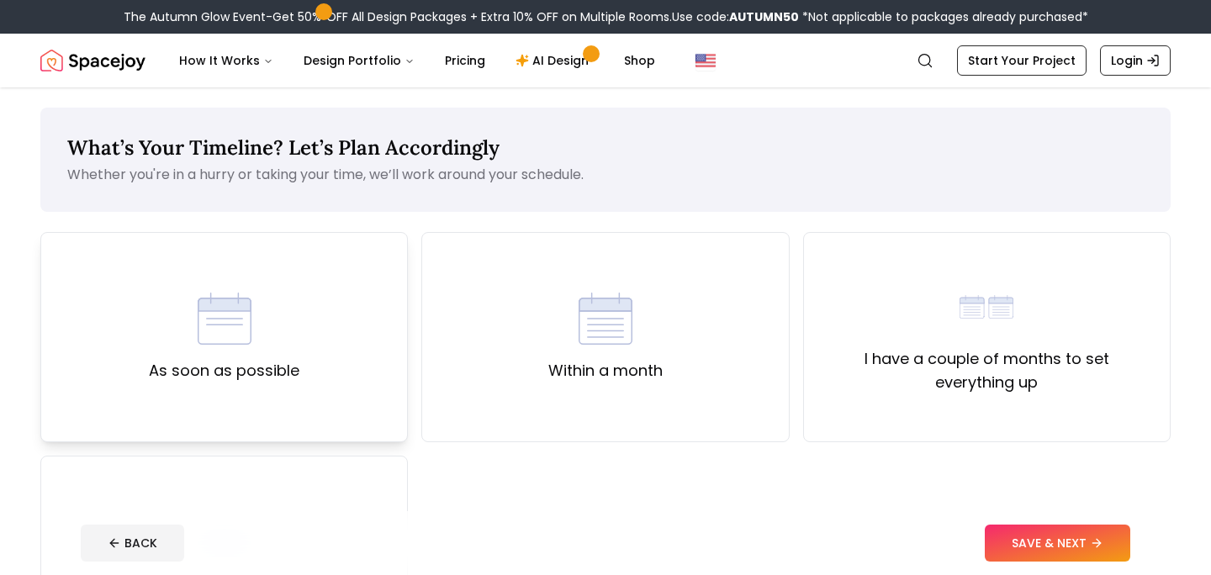
click at [250, 374] on label "As soon as possible" at bounding box center [224, 371] width 151 height 24
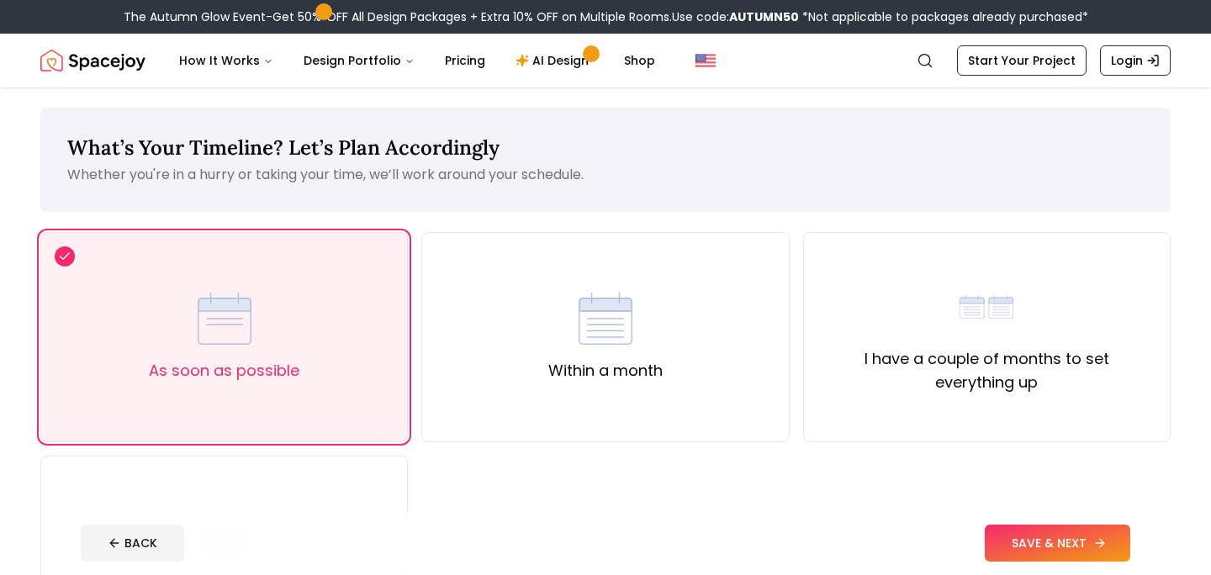
click at [1089, 547] on button "SAVE & NEXT" at bounding box center [1058, 543] width 146 height 37
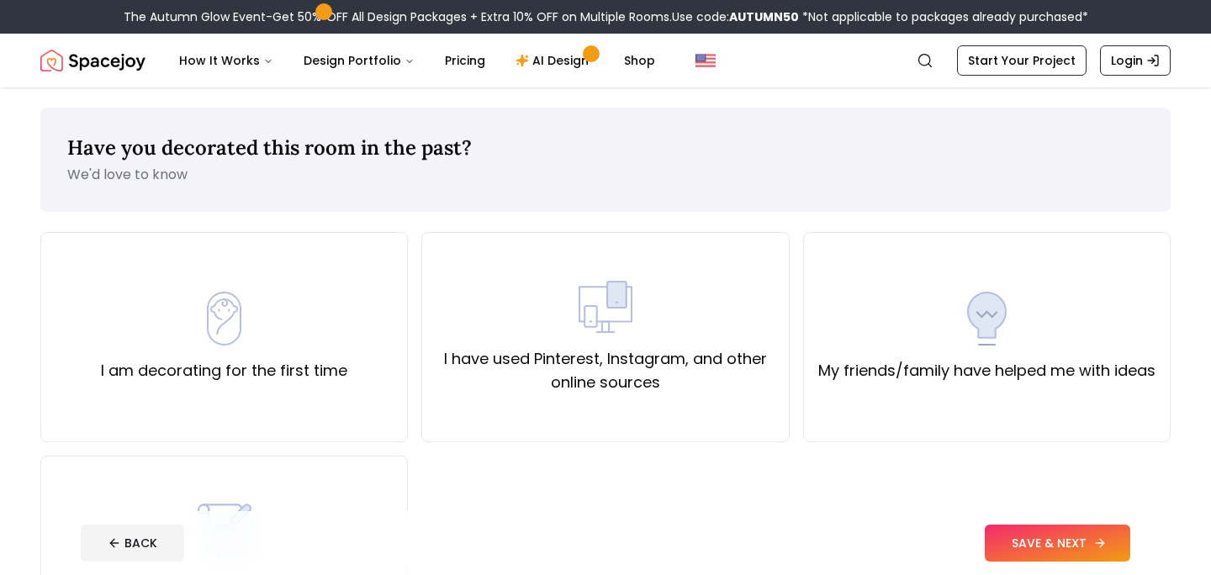
scroll to position [75, 0]
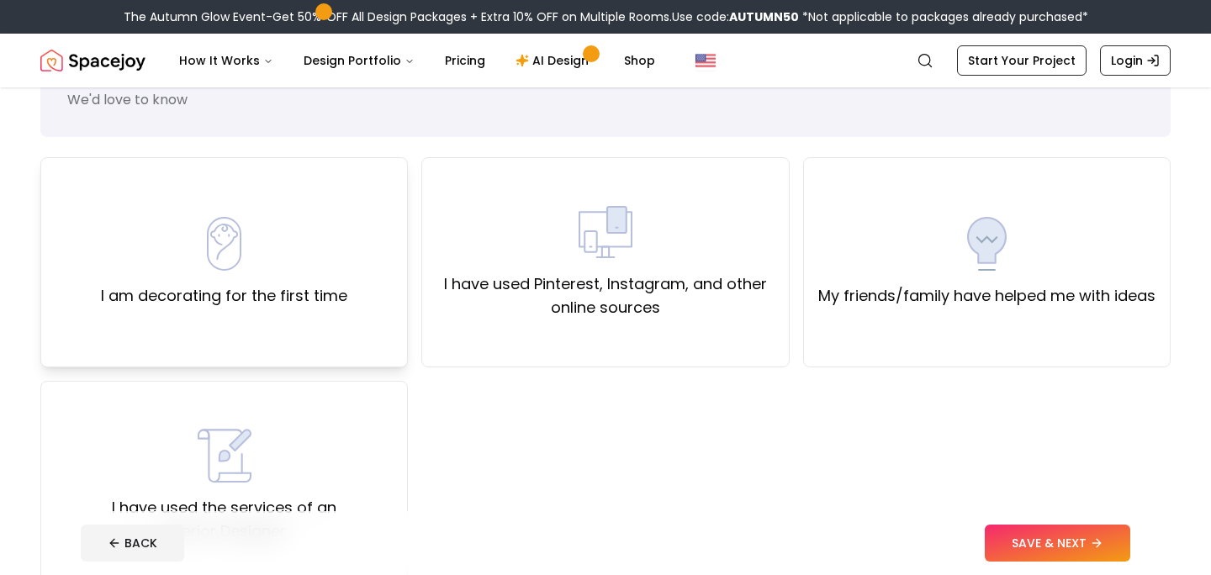
click at [275, 279] on div "I am decorating for the first time" at bounding box center [224, 262] width 247 height 91
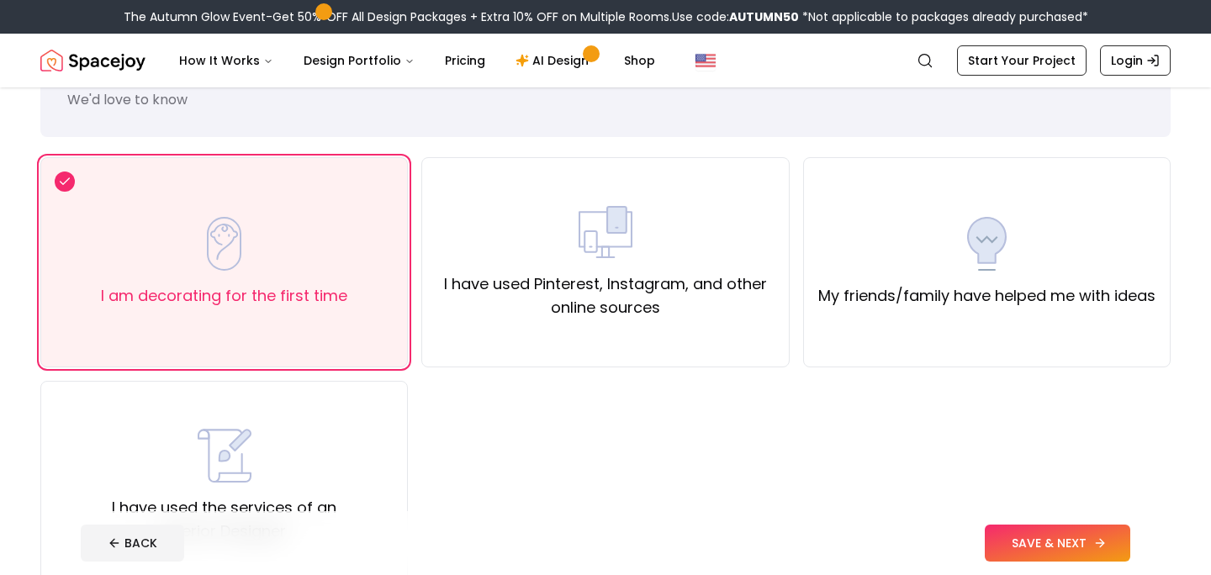
click at [1052, 533] on button "SAVE & NEXT" at bounding box center [1058, 543] width 146 height 37
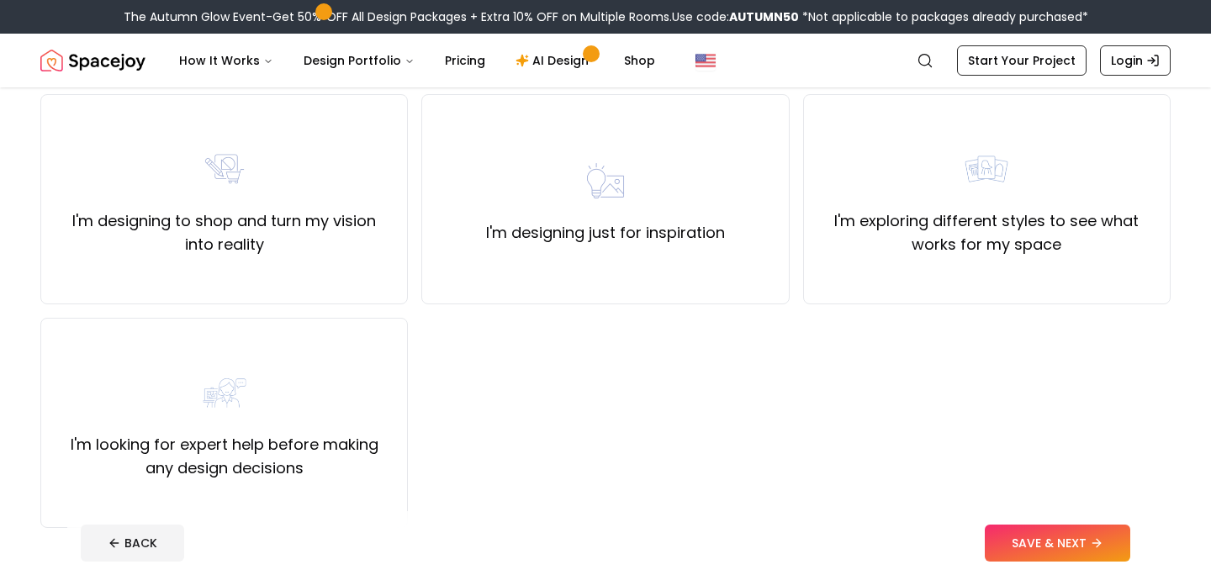
scroll to position [142, 0]
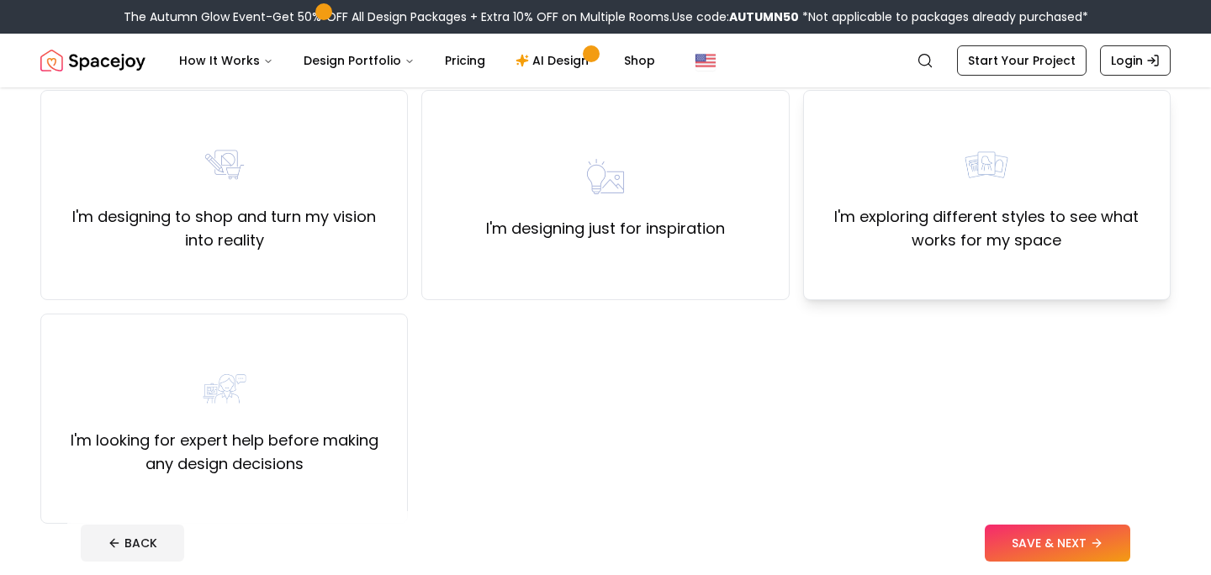
click at [1028, 284] on div "I'm exploring different styles to see what works for my space" at bounding box center [987, 195] width 368 height 210
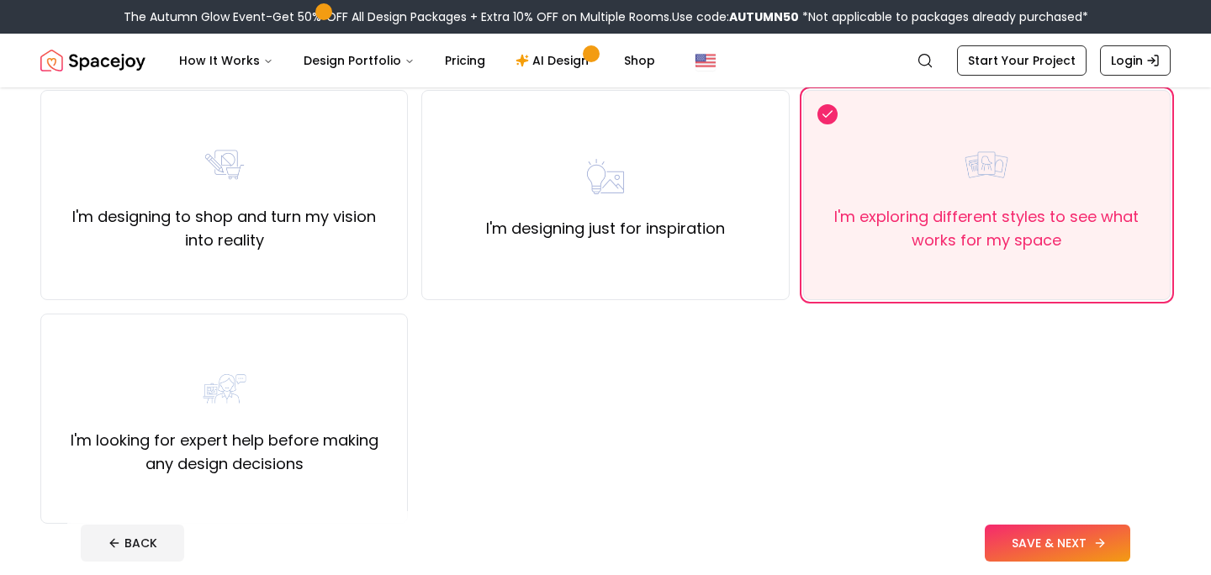
click at [1074, 534] on button "SAVE & NEXT" at bounding box center [1058, 543] width 146 height 37
